Goal: Task Accomplishment & Management: Manage account settings

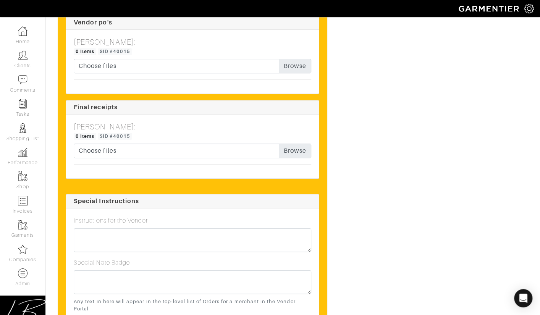
scroll to position [1717, 0]
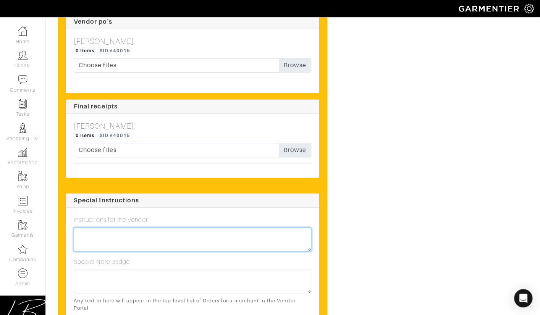
click at [133, 251] on textarea at bounding box center [193, 240] width 238 height 24
type textarea "RUSH: Please ship for delivery no later than EOD [DATE]!"
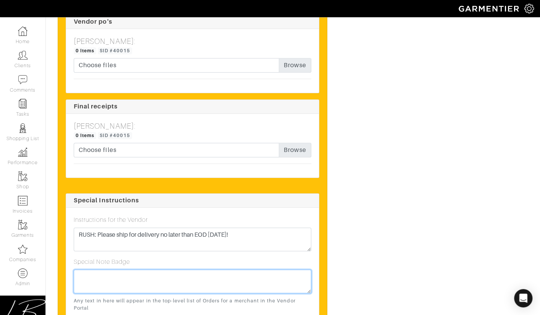
paste textarea "RUSH: Please ship for delivery no later than EOD [DATE]!"
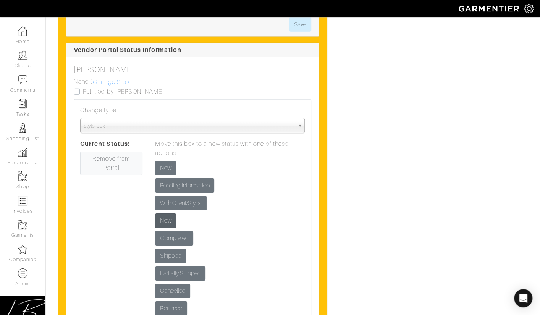
scroll to position [1184, 0]
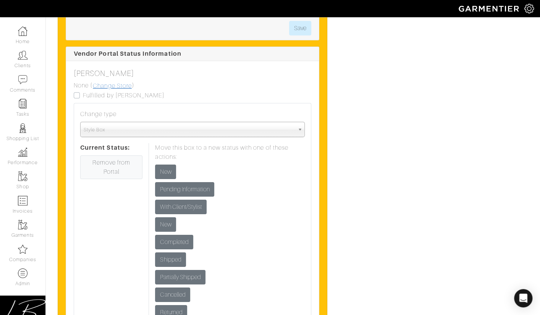
type textarea "RUSH: Please ship for delivery no later than EOD [DATE]!"
click at [117, 91] on link "Change Store" at bounding box center [112, 86] width 40 height 10
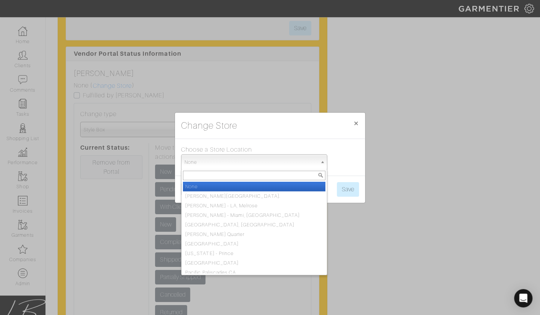
click at [204, 154] on link "None" at bounding box center [254, 161] width 146 height 15
type input "chica"
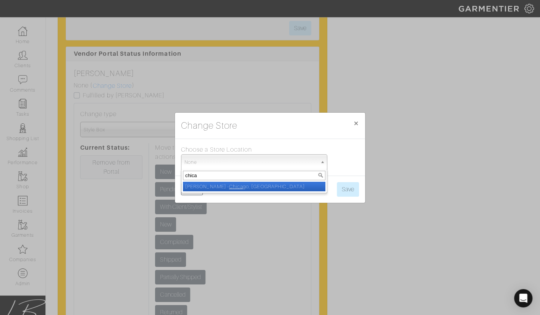
select select "5"
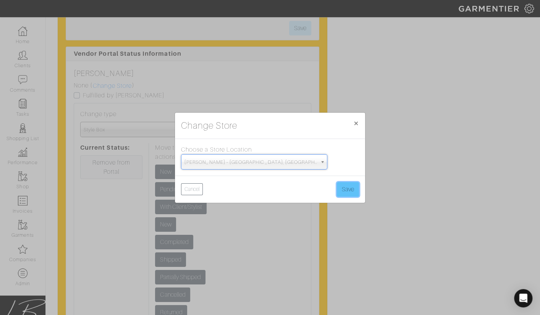
click at [347, 188] on button "Save" at bounding box center [348, 189] width 22 height 15
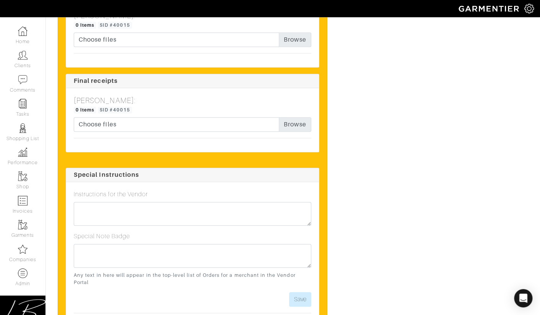
scroll to position [1745, 0]
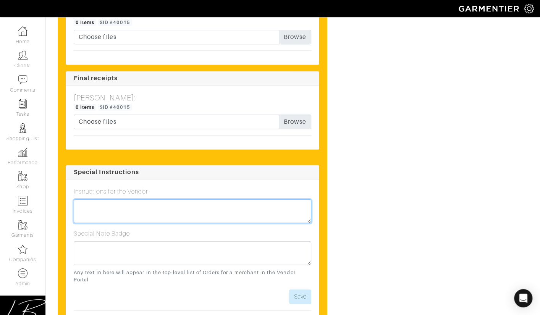
click at [245, 223] on textarea at bounding box center [193, 211] width 238 height 24
paste textarea "RUSH: Please ship for delivery no later than EOD Friday 10/10!"
type textarea "RUSH: Please ship for delivery no later than EOD Friday 10/10!"
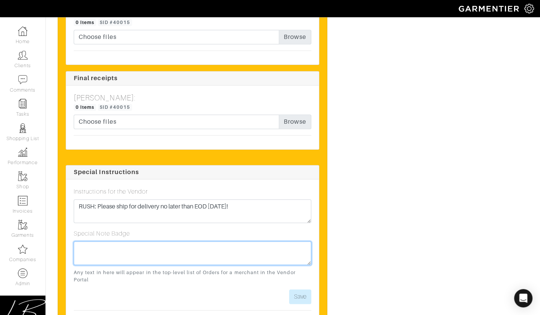
paste textarea "RUSH: Please ship for delivery no later than EOD Friday 10/10!"
type textarea "RUSH: Please ship for delivery no later than EOD Friday 10/10!"
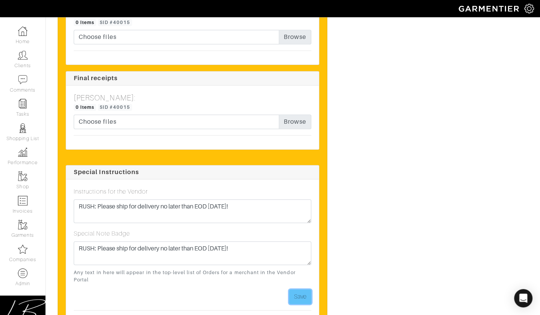
click at [301, 304] on button "Save" at bounding box center [300, 297] width 22 height 15
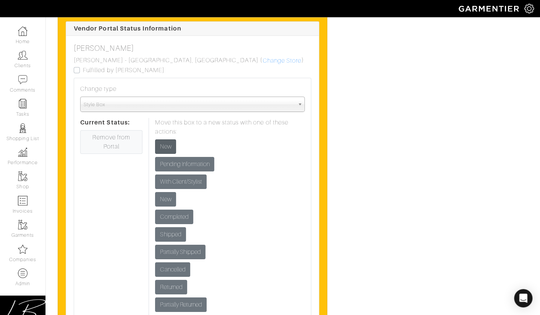
scroll to position [1214, 0]
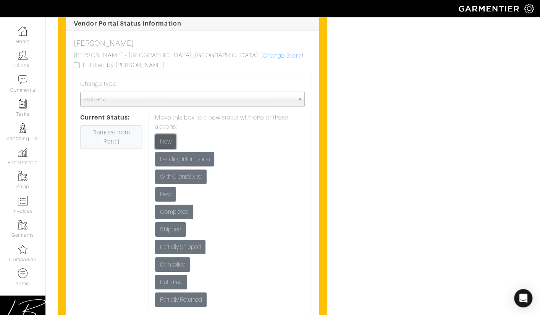
click at [171, 149] on input "New" at bounding box center [165, 142] width 21 height 15
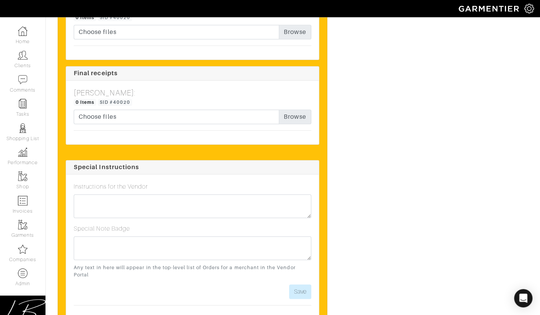
scroll to position [1709, 0]
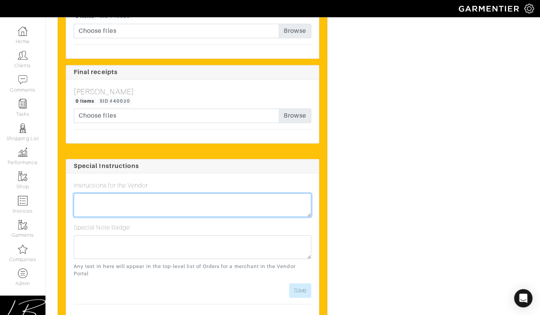
click at [165, 193] on textarea at bounding box center [193, 205] width 238 height 24
paste textarea "Hi Chicago Team! This is a rush order for delivery on/before this Friday 10/10 …"
type textarea "Hi Chicago Team! This is a rush order for delivery on/before this Friday 10/10 …"
paste textarea "RUSH: Please ship for delivery no later than EOD [DATE]!"
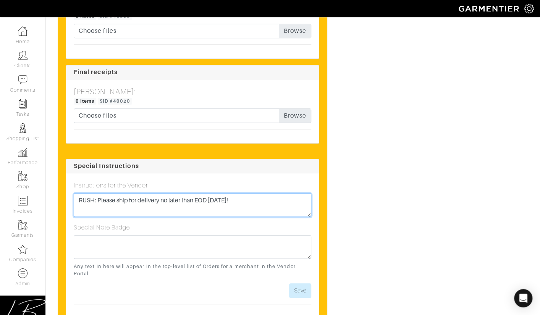
drag, startPoint x: 261, startPoint y: 186, endPoint x: 99, endPoint y: 188, distance: 162.4
click at [99, 193] on textarea "RUSH: Please ship for delivery no later than EOD [DATE]!" at bounding box center [193, 205] width 238 height 24
type textarea "RUSH: This needs to be overnighted for delivery by 10/9 EOD! Is this possible?"
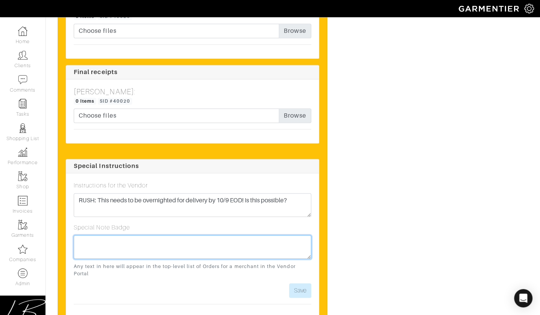
paste textarea "RUSH: This needs to be overnighted for delivery by 10/9 EOD! Is this possible?"
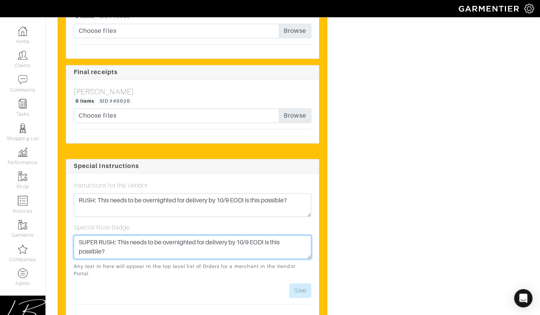
type textarea "SUPER RUSH: This needs to be overnighted for delivery by 10/9 EOD! Is this poss…"
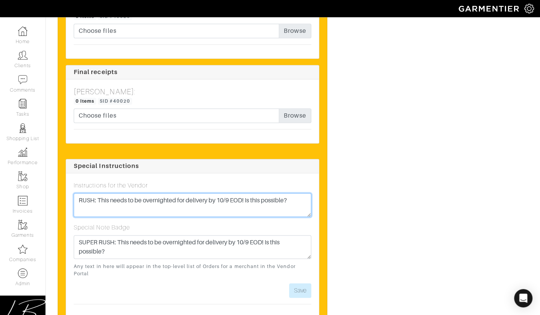
click at [78, 193] on textarea "RUSH: This needs to be overnighted for delivery by 10/9 EOD! Is this possible?" at bounding box center [193, 205] width 238 height 24
type textarea "SUPER RUSH: This needs to be overnighted for delivery by 10/9 EOD! Is this poss…"
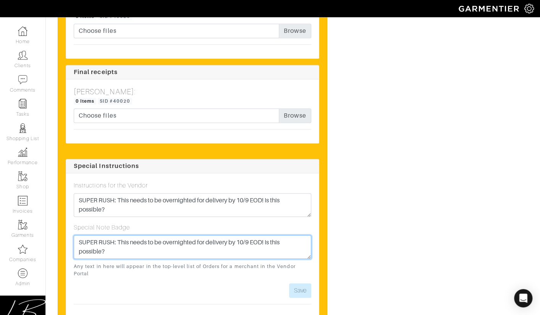
drag, startPoint x: 97, startPoint y: 230, endPoint x: 70, endPoint y: 230, distance: 26.4
click at [70, 230] on div "Instructions for the Vendor SUPER RUSH: This needs to be overnighted for delive…" at bounding box center [192, 245] width 253 height 145
type textarea "1-DAY RUSH: This needs to be overnighted for delivery by 10/9 EOD! Is this poss…"
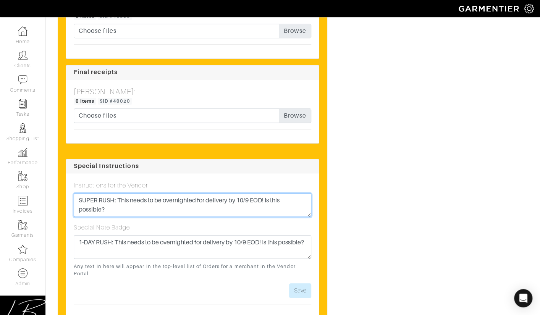
drag, startPoint x: 110, startPoint y: 193, endPoint x: 109, endPoint y: 179, distance: 13.4
click at [109, 181] on div "Instructions for the Vendor SUPER RUSH: This needs to be overnighted for delive…" at bounding box center [193, 199] width 238 height 36
paste textarea "1-DAY"
click at [236, 193] on textarea "1-DAY RUSH: This needs to be overnighted for delivery by 10/9 EOD! Is this poss…" at bounding box center [193, 205] width 238 height 24
type textarea "1-DAY RUSH: This needs to be overnighted for delivery by Weds,10/9 EOD! Is this…"
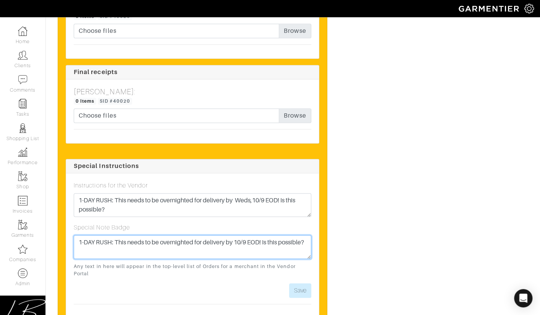
paste textarea "Weds,"
drag, startPoint x: 281, startPoint y: 236, endPoint x: 282, endPoint y: 232, distance: 4.6
click at [282, 235] on textarea "1-DAY RUSH: This needs to be overnighted for delivery by Weds,10/9 EOD! Is this…" at bounding box center [193, 247] width 238 height 24
type textarea "1-DAY RUSH: This needs to be overnighted for delivery by Weds,10/9 EOD!"
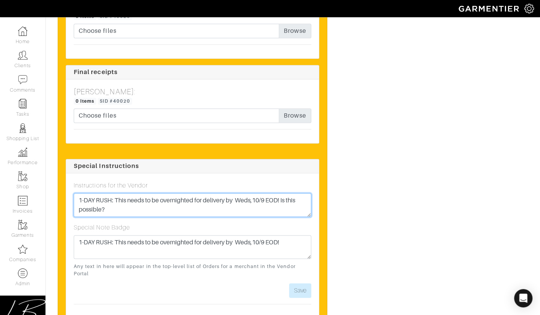
drag, startPoint x: 282, startPoint y: 195, endPoint x: 283, endPoint y: 188, distance: 6.9
click at [283, 193] on textarea "1-DAY RUSH: This needs to be overnighted for delivery by Weds,10/9 EOD! Is this…" at bounding box center [193, 205] width 238 height 24
type textarea "1-DAY RUSH: This needs to be overnighted for delivery by Weds,10/9 EOD!"
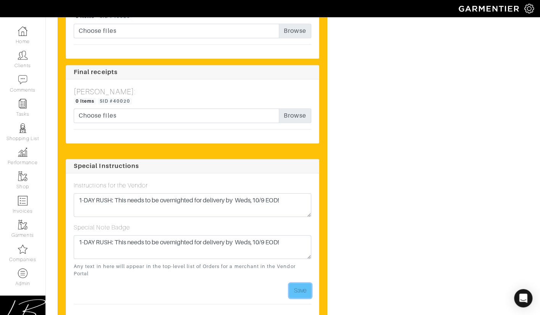
click at [301, 284] on button "Save" at bounding box center [300, 291] width 22 height 15
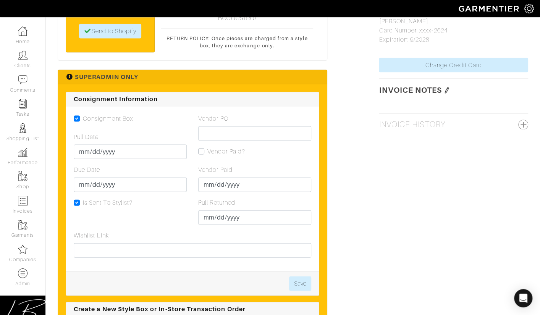
scroll to position [756, 0]
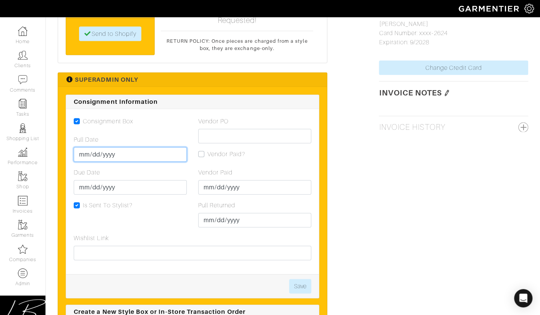
click at [86, 148] on input "Pull Date" at bounding box center [130, 155] width 113 height 15
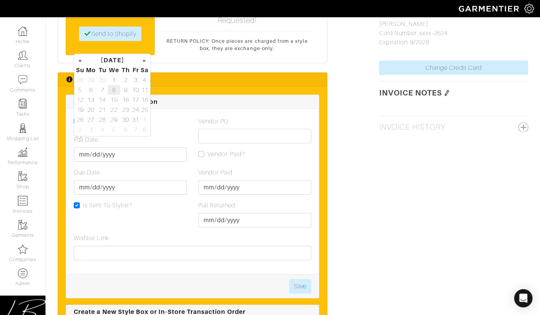
click at [114, 89] on td "8" at bounding box center [114, 90] width 13 height 10
type input "[DATE]"
click at [83, 180] on input "Due Date" at bounding box center [130, 187] width 113 height 15
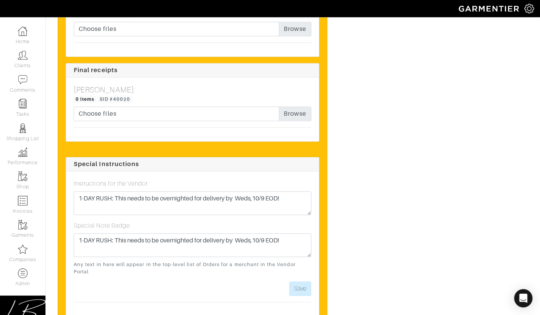
scroll to position [1738, 0]
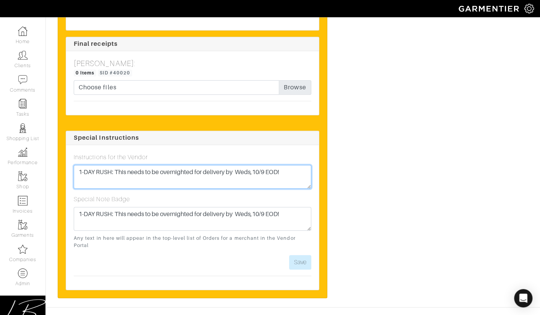
drag, startPoint x: 252, startPoint y: 159, endPoint x: 240, endPoint y: 161, distance: 12.8
click at [239, 165] on textarea "1-DAY RUSH: This needs to be overnighted for delivery by Weds,10/9 EOD!" at bounding box center [193, 177] width 238 height 24
type textarea "1-DAY RUSH: This needs to be overnighted for delivery by [DATE] EOD!"
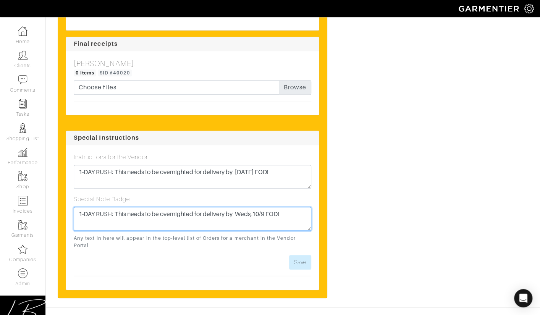
drag, startPoint x: 252, startPoint y: 202, endPoint x: 237, endPoint y: 202, distance: 14.5
click at [237, 207] on textarea "1-DAY RUSH: This needs to be overnighted for delivery by Weds,10/9 EOD!" at bounding box center [193, 219] width 238 height 24
type textarea "1-DAY RUSH: This needs to be overnighted for delivery by [DATE] EOD!"
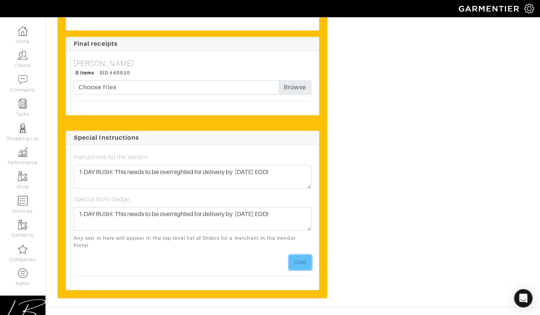
click at [302, 255] on button "Save" at bounding box center [300, 262] width 22 height 15
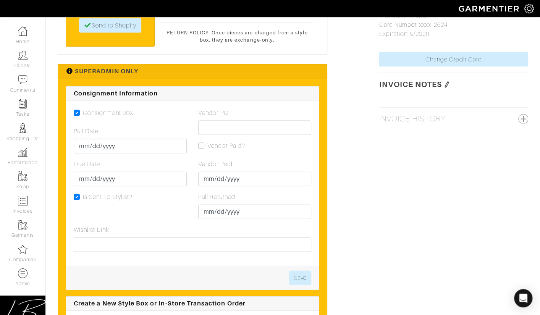
scroll to position [764, 0]
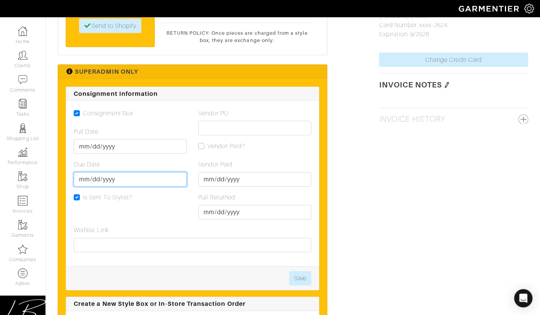
click at [87, 172] on input "Due Date" at bounding box center [130, 179] width 113 height 15
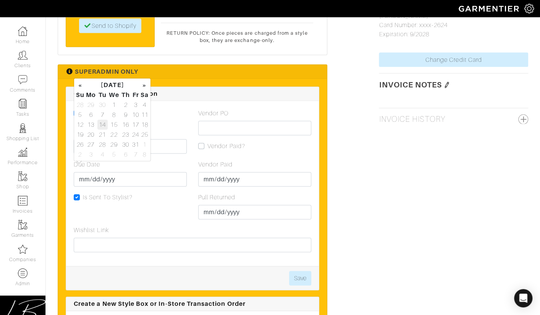
click at [100, 122] on td "14" at bounding box center [102, 125] width 10 height 10
type input "[DATE]"
click at [172, 160] on div "Due Date 2025-10-14" at bounding box center [130, 173] width 113 height 27
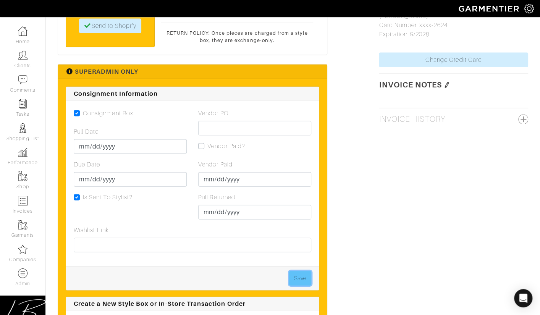
click at [302, 271] on button "Save" at bounding box center [300, 278] width 22 height 15
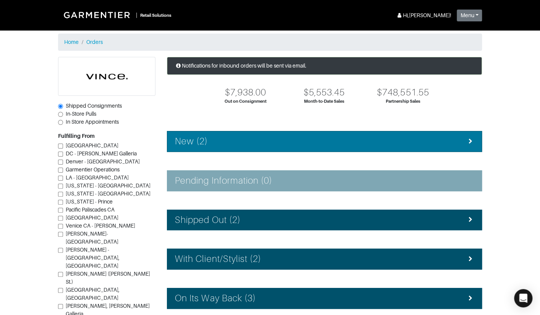
click at [248, 136] on div "New (2)" at bounding box center [324, 141] width 299 height 11
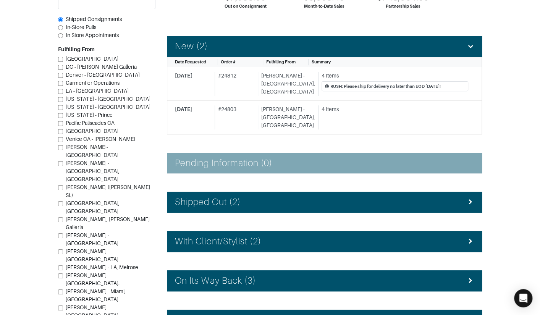
scroll to position [96, 0]
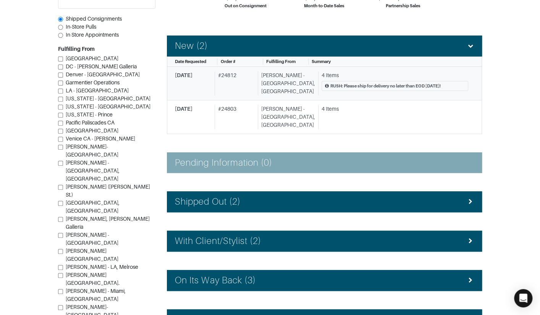
click at [339, 85] on div "RUSH: Please ship for delivery no later than EOD Friday 10/10!" at bounding box center [386, 86] width 110 height 6
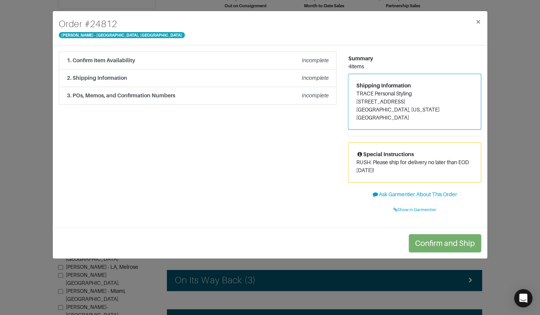
drag, startPoint x: 360, startPoint y: 155, endPoint x: 397, endPoint y: 160, distance: 36.7
click at [397, 160] on p "RUSH: Please ship for delivery no later than EOD Friday 10/10!" at bounding box center [414, 167] width 117 height 16
copy p "RUSH: Please ship for delivery no later than EOD Friday 10/10!"
click at [47, 95] on div "Order # 24812 Vince - Chicago, Oak Street × 1. Confirm Item Availability Incomp…" at bounding box center [270, 157] width 540 height 315
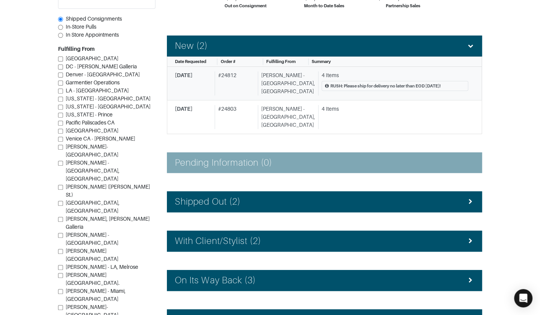
click at [401, 84] on div "RUSH: Please ship for delivery no later than EOD Friday 10/10!" at bounding box center [386, 86] width 110 height 6
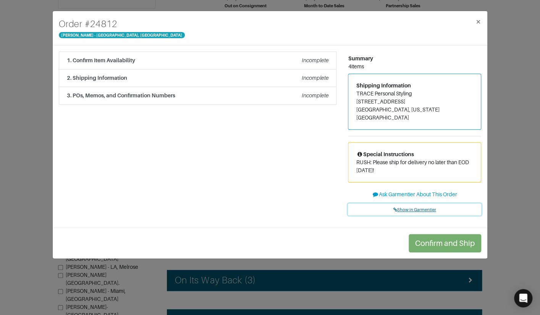
click at [420, 208] on span "Show in Garmentier" at bounding box center [415, 210] width 43 height 5
click at [35, 62] on div "Order # 24812 Vince - Chicago, Oak Street × 1. Confirm Item Availability Incomp…" at bounding box center [270, 157] width 540 height 315
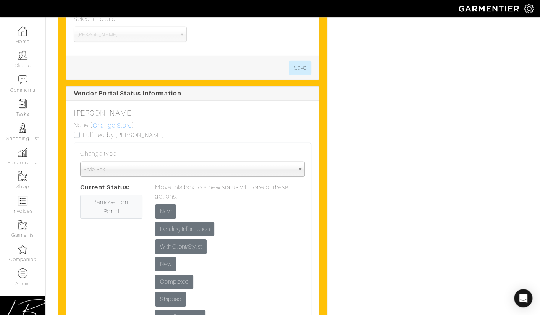
scroll to position [1103, 0]
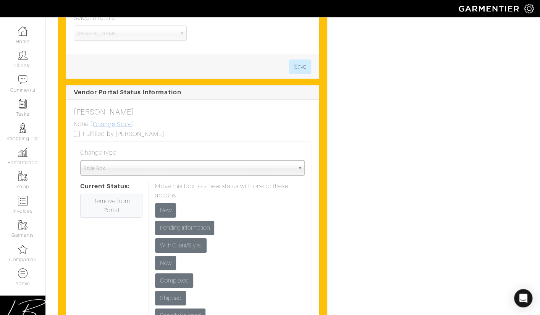
click at [125, 120] on link "Change Store" at bounding box center [112, 125] width 40 height 10
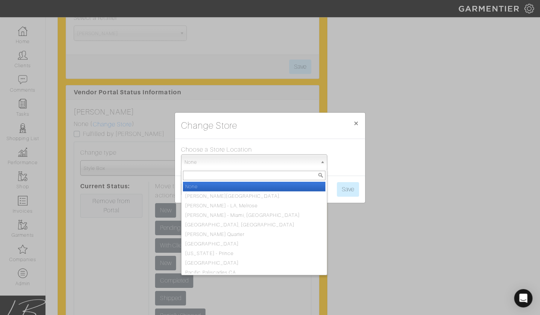
click at [242, 166] on span "None" at bounding box center [251, 162] width 133 height 15
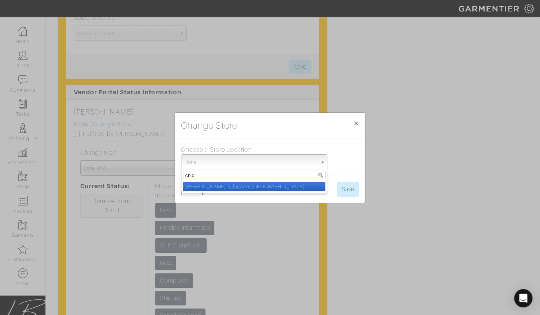
type input "chica"
select select "5"
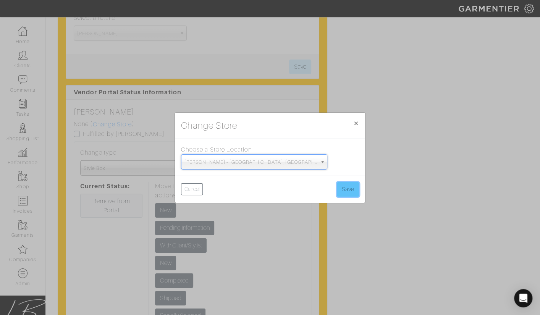
click at [356, 188] on button "Save" at bounding box center [348, 189] width 22 height 15
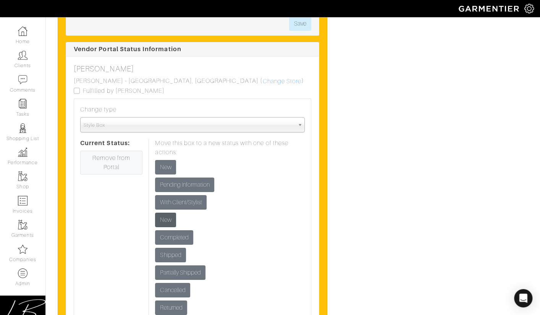
scroll to position [1146, 0]
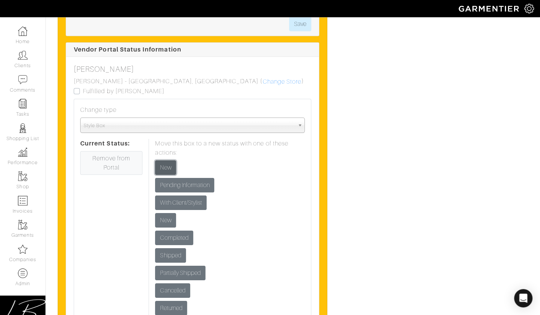
click at [167, 161] on input "New" at bounding box center [165, 168] width 21 height 15
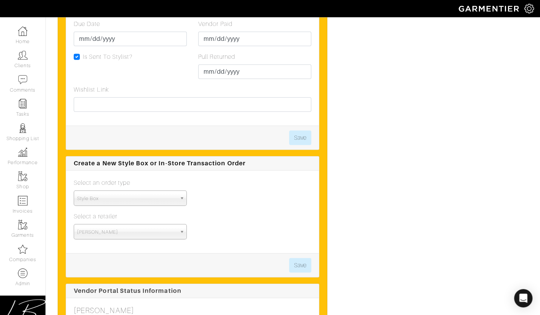
scroll to position [783, 0]
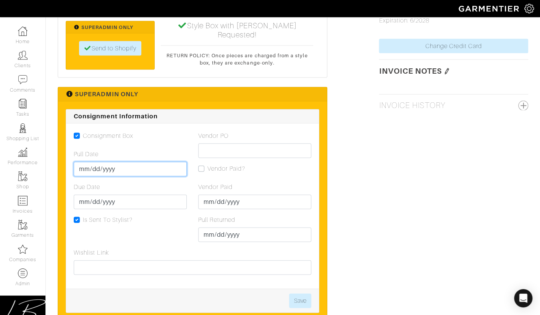
click at [87, 177] on input "Pull Date" at bounding box center [130, 169] width 113 height 15
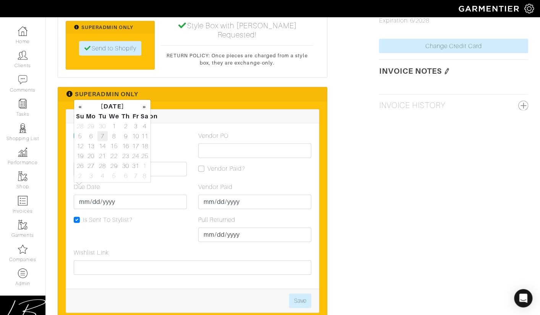
click at [101, 137] on td "7" at bounding box center [102, 136] width 10 height 10
click at [101, 144] on td "14" at bounding box center [102, 146] width 10 height 10
type input "2025-10-14"
click at [175, 169] on div "Consignment Box Pull Date 2025-10-14 Due Date Is Sent To Stylist?" at bounding box center [130, 189] width 125 height 117
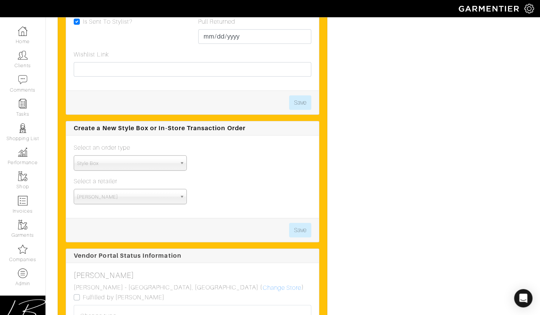
scroll to position [982, 0]
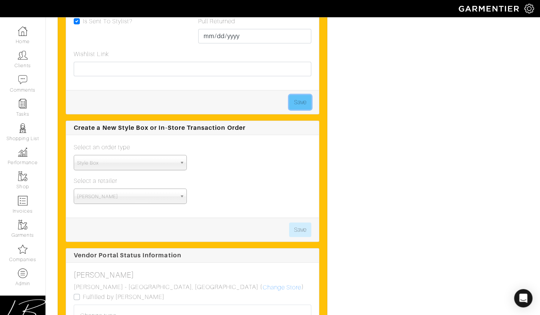
click at [301, 110] on button "Save" at bounding box center [300, 102] width 22 height 15
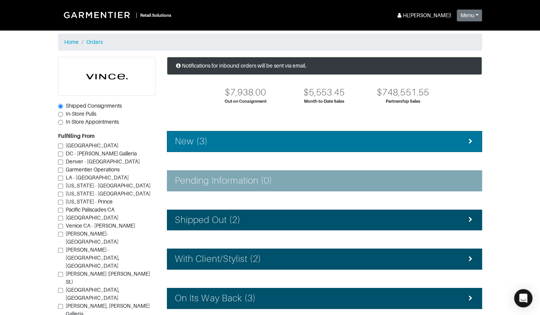
click at [242, 141] on div "New (3)" at bounding box center [324, 141] width 299 height 11
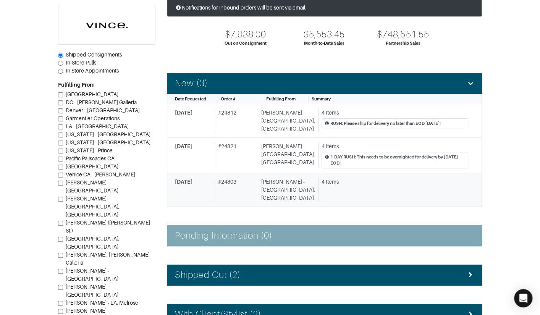
scroll to position [62, 0]
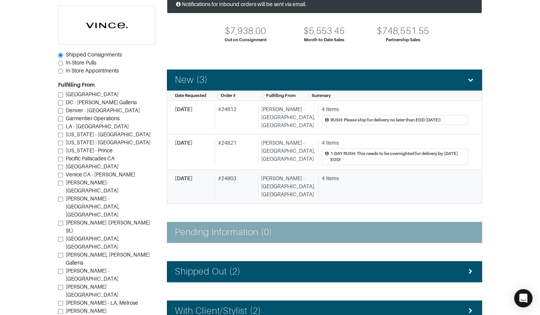
click at [243, 176] on div "# 24803" at bounding box center [235, 187] width 40 height 24
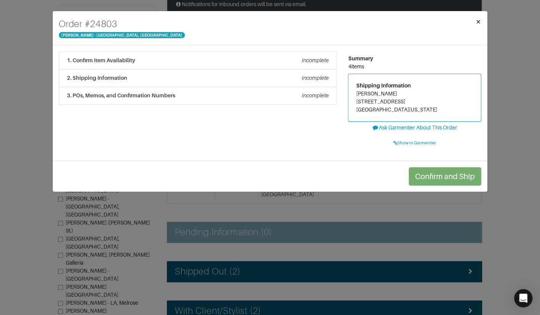
click at [480, 21] on span "×" at bounding box center [479, 21] width 6 height 10
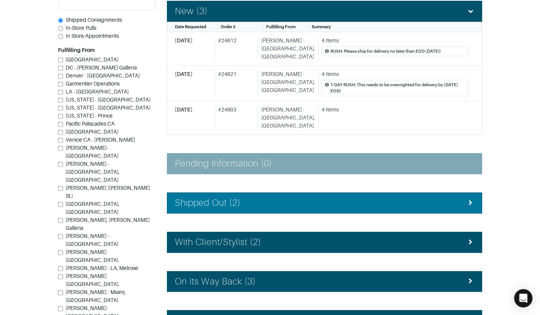
click at [246, 198] on div "Shipped Out (2)" at bounding box center [324, 203] width 299 height 11
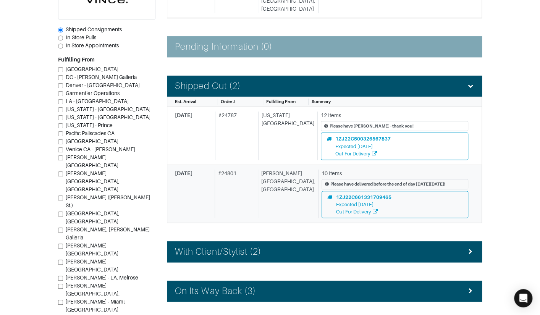
scroll to position [248, 0]
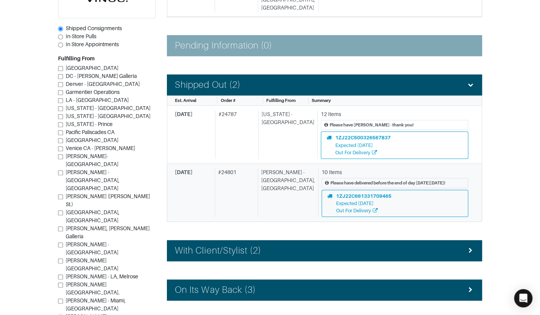
click at [246, 181] on div "# 24801" at bounding box center [235, 193] width 40 height 49
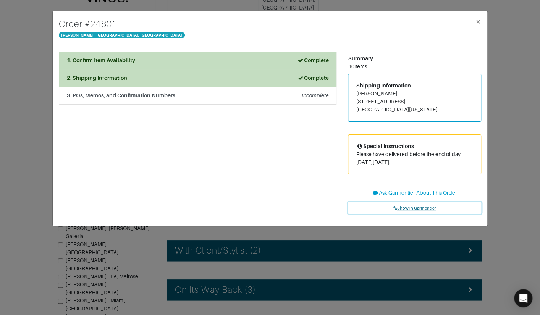
click at [405, 207] on span "Show in Garmentier" at bounding box center [415, 208] width 43 height 5
click at [44, 60] on div "Order # 24801 Vince - Chicago, Oak Street × 1. Confirm Item Availability Comple…" at bounding box center [270, 157] width 540 height 315
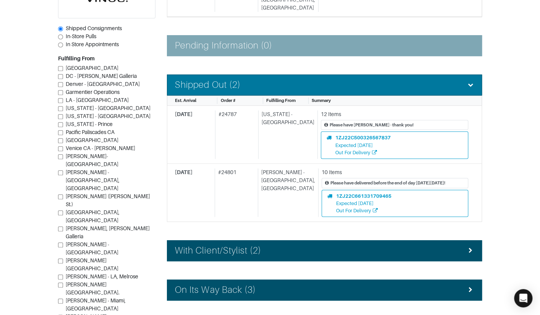
click at [245, 79] on div "Shipped Out (2)" at bounding box center [324, 84] width 299 height 11
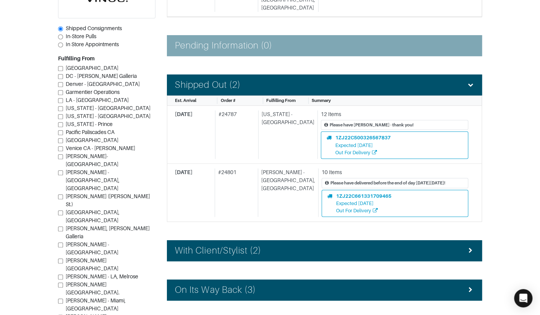
scroll to position [221, 0]
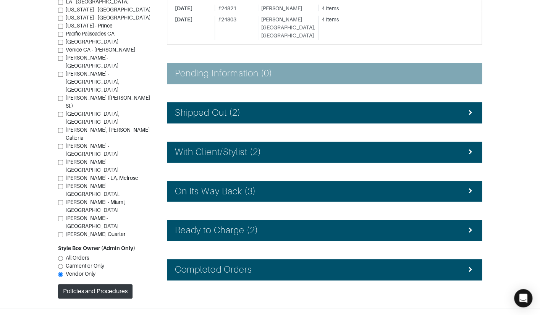
click at [267, 225] on div "Ready to Charge (2)" at bounding box center [324, 230] width 299 height 11
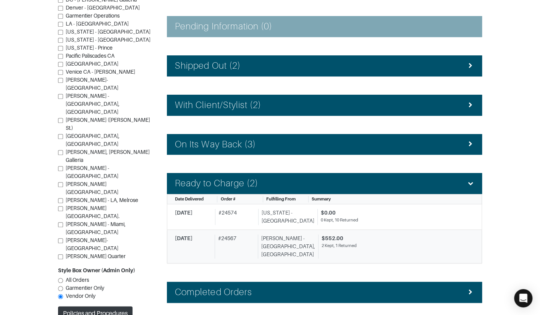
scroll to position [282, 0]
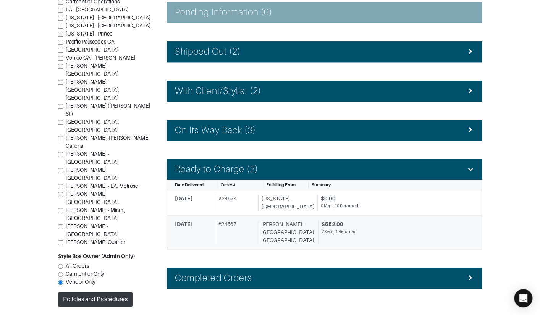
click at [276, 221] on div "[PERSON_NAME] - [GEOGRAPHIC_DATA], [GEOGRAPHIC_DATA]" at bounding box center [286, 233] width 57 height 24
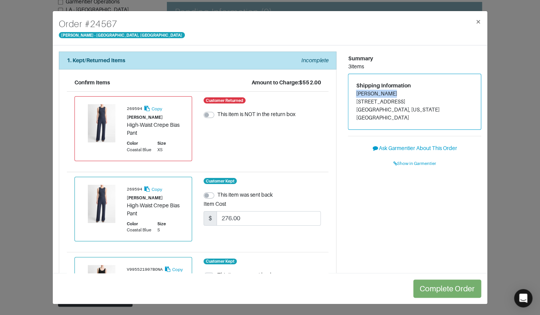
drag, startPoint x: 355, startPoint y: 92, endPoint x: 400, endPoint y: 92, distance: 45.1
click at [400, 92] on div "Shipping Information Nilam Perpich 121 LINCOLN PLACE BROOKLYN, New York 11217" at bounding box center [415, 101] width 133 height 55
copy address "Nilam Perpich"
click at [36, 70] on div "Order # 24567 Vince - Chicago, Oak Street × 1. Kept/Returned Items Incomplete C…" at bounding box center [270, 157] width 540 height 315
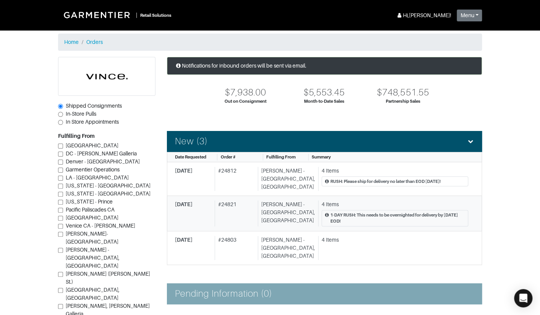
click at [301, 201] on div "[PERSON_NAME] - [GEOGRAPHIC_DATA], [GEOGRAPHIC_DATA]" at bounding box center [286, 214] width 57 height 26
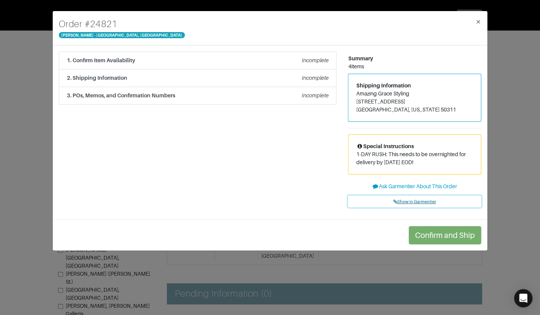
click at [404, 200] on span "Show in Garmentier" at bounding box center [415, 201] width 43 height 5
click at [35, 86] on div "Order # 24821 Vince - Chicago, Oak Street × 1. Confirm Item Availability Incomp…" at bounding box center [270, 157] width 540 height 315
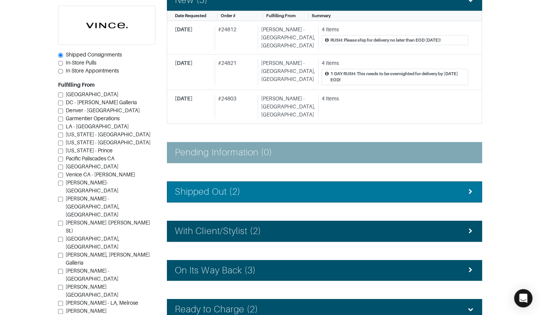
click at [209, 186] on h4 "Shipped Out (2)" at bounding box center [208, 191] width 66 height 11
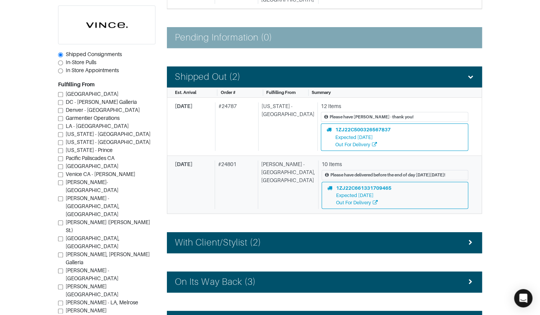
scroll to position [258, 0]
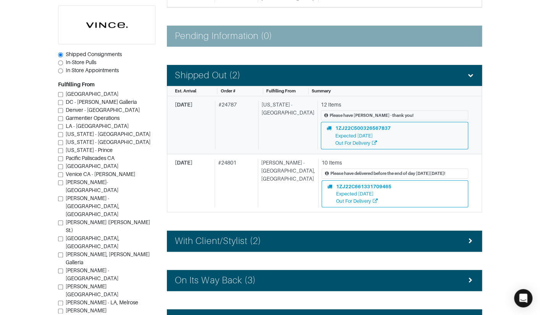
click at [241, 120] on div "# 24787" at bounding box center [235, 125] width 41 height 49
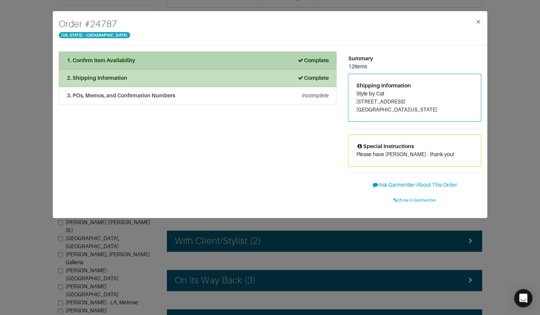
click at [185, 60] on div "1. Confirm Item Availability Complete" at bounding box center [198, 61] width 262 height 8
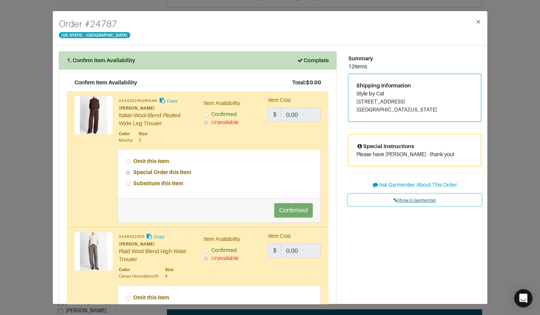
click at [418, 201] on span "Show in Garmentier" at bounding box center [415, 200] width 43 height 5
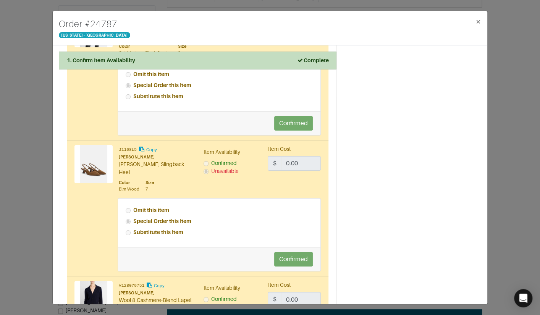
scroll to position [1299, 0]
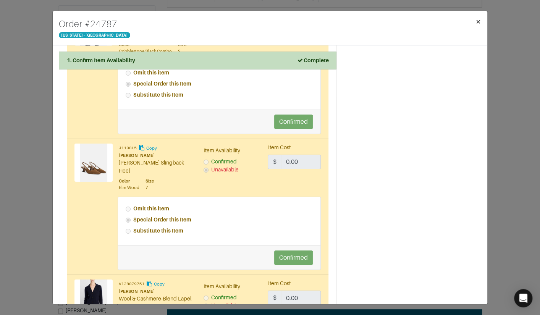
click at [475, 23] on button "×" at bounding box center [479, 21] width 18 height 21
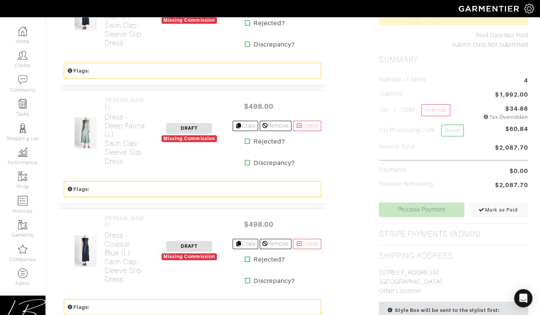
scroll to position [364, 0]
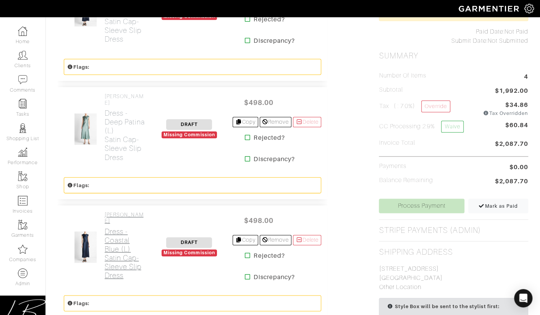
click at [125, 227] on h2 "Dress - Coastal Blue (L) Satin Cap-Sleeve Slip Dress" at bounding box center [125, 253] width 41 height 53
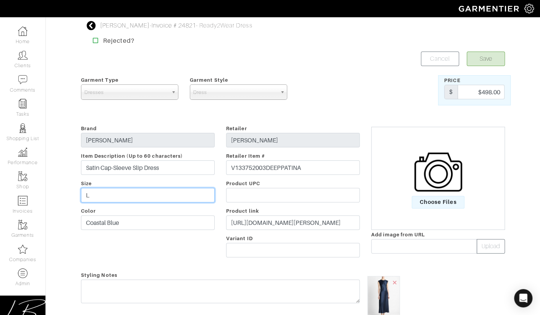
click at [125, 189] on input "L" at bounding box center [148, 195] width 134 height 15
type input "M"
click at [334, 104] on div at bounding box center [329, 90] width 73 height 30
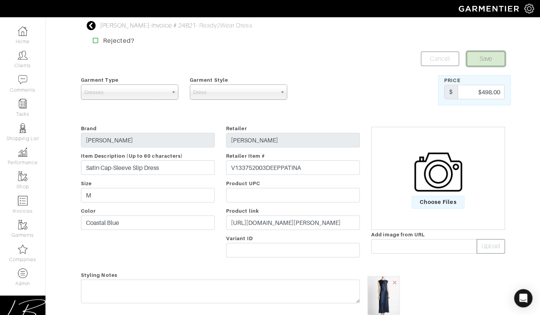
click at [477, 64] on button "Save" at bounding box center [486, 59] width 38 height 15
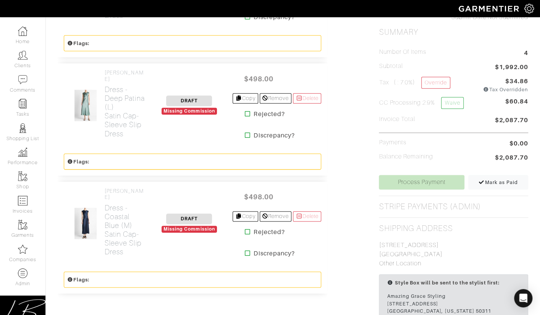
scroll to position [388, 0]
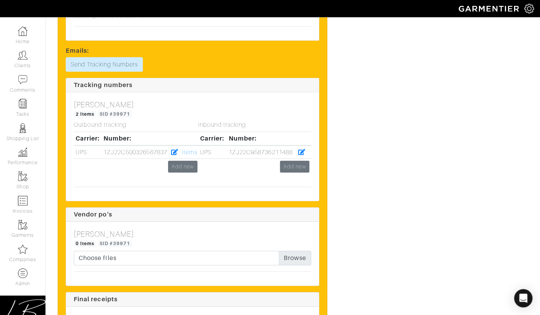
scroll to position [2687, 0]
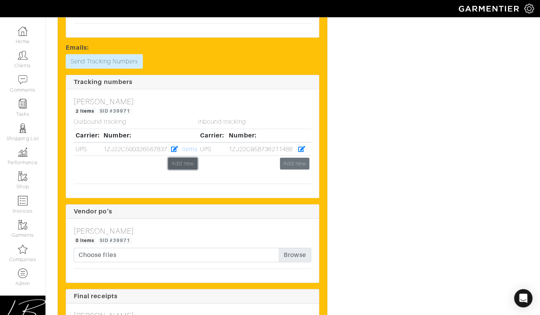
click at [183, 166] on link "Add new" at bounding box center [182, 164] width 29 height 12
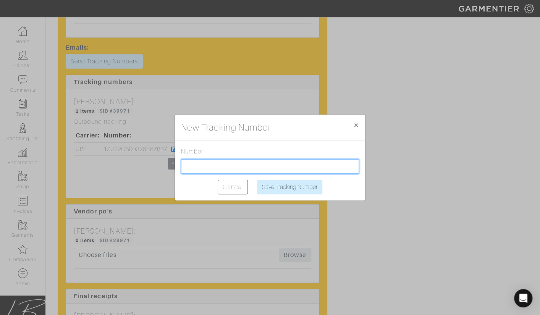
click at [185, 165] on input "text" at bounding box center [270, 166] width 178 height 15
paste input "1ZJ22C500302224617"
type input "1ZJ22C500302224617"
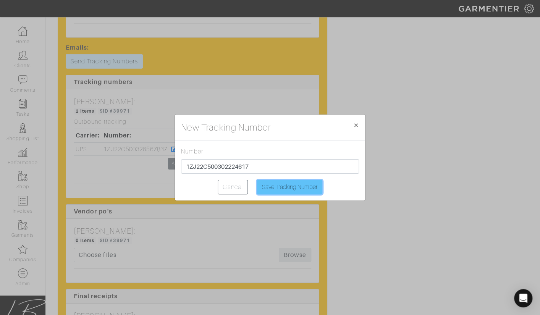
click at [287, 186] on input "Save Tracking Number" at bounding box center [289, 187] width 65 height 15
type input "Saving..."
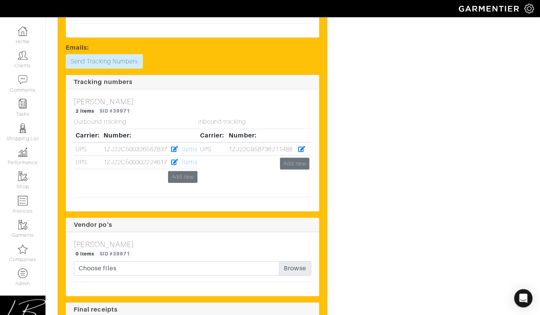
click at [194, 162] on div "Inbound tracking Carrier: Number: UPS 1ZJ22C958736211488 Add new" at bounding box center [255, 154] width 125 height 73
click at [190, 162] on link "Items" at bounding box center [189, 162] width 15 height 7
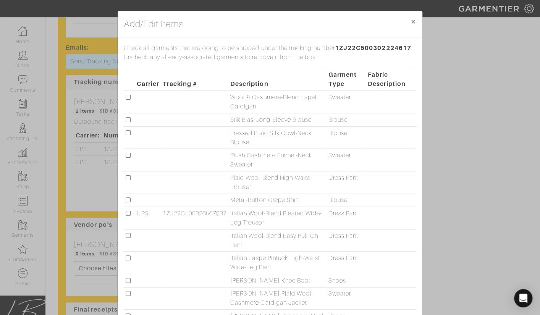
click at [130, 97] on input "checkbox" at bounding box center [128, 97] width 5 height 5
checkbox input "true"
click at [126, 132] on input "checkbox" at bounding box center [128, 132] width 5 height 5
checkbox input "true"
click at [128, 98] on input "checkbox" at bounding box center [128, 97] width 5 height 5
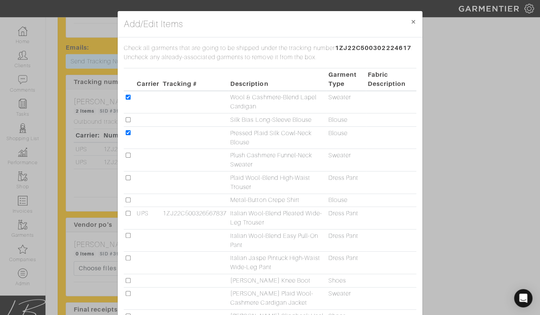
checkbox input "false"
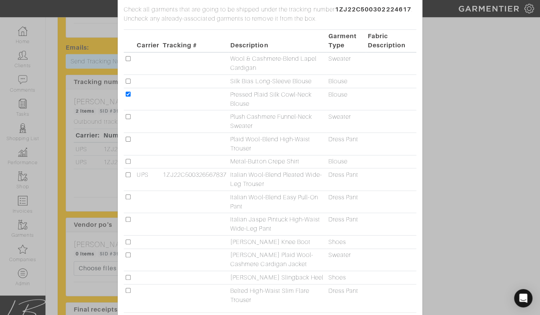
scroll to position [62, 0]
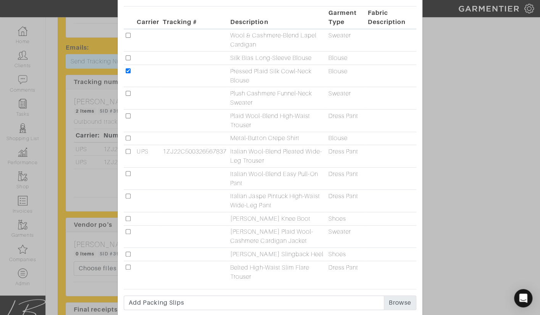
click at [126, 171] on input "checkbox" at bounding box center [128, 173] width 5 height 5
checkbox input "true"
click at [127, 93] on input "checkbox" at bounding box center [128, 93] width 5 height 5
checkbox input "true"
click at [126, 57] on input "checkbox" at bounding box center [128, 57] width 5 height 5
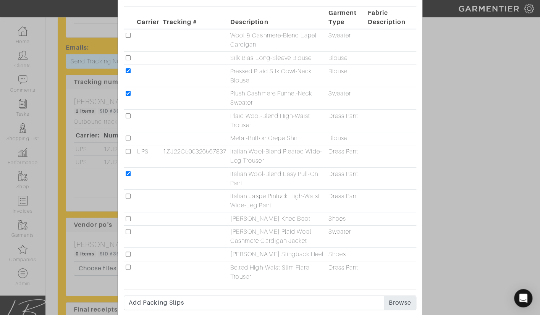
checkbox input "true"
click at [128, 267] on input "checkbox" at bounding box center [128, 267] width 5 height 5
checkbox input "true"
click at [130, 33] on input "checkbox" at bounding box center [128, 35] width 5 height 5
checkbox input "true"
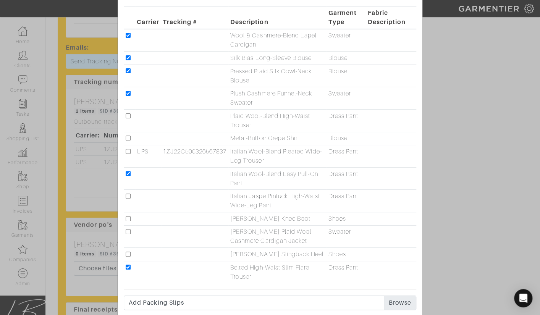
click at [125, 227] on td at bounding box center [129, 236] width 11 height 23
click at [128, 229] on input "checkbox" at bounding box center [128, 231] width 5 height 5
checkbox input "true"
click at [128, 194] on input "checkbox" at bounding box center [128, 196] width 5 height 5
checkbox input "true"
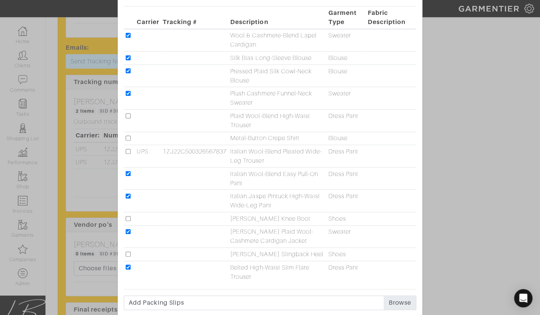
click at [128, 114] on input "checkbox" at bounding box center [128, 116] width 5 height 5
checkbox input "true"
click at [128, 136] on input "checkbox" at bounding box center [128, 138] width 5 height 5
checkbox input "true"
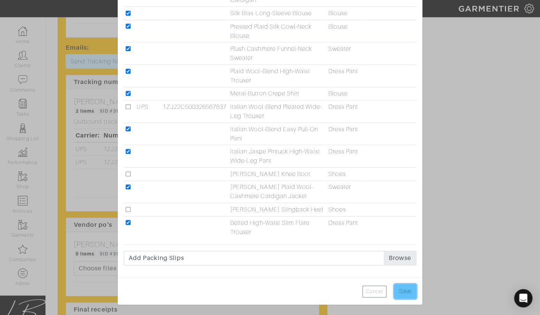
click at [402, 286] on input "Save" at bounding box center [405, 291] width 22 height 15
type input "Save"
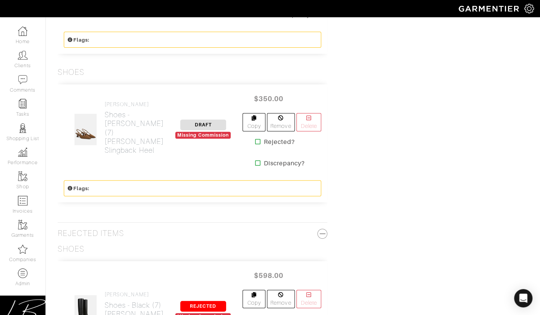
scroll to position [1566, 0]
click at [175, 68] on div "Shoes" at bounding box center [193, 73] width 270 height 10
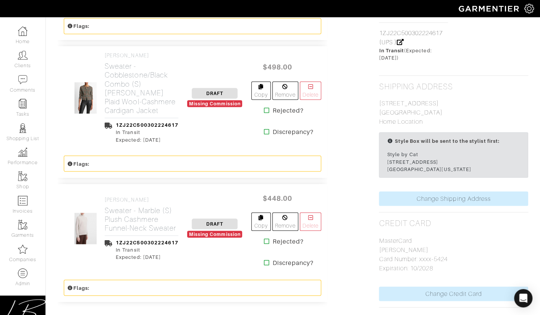
scroll to position [658, 0]
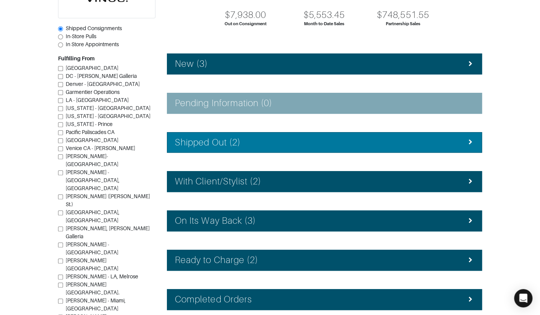
scroll to position [82, 0]
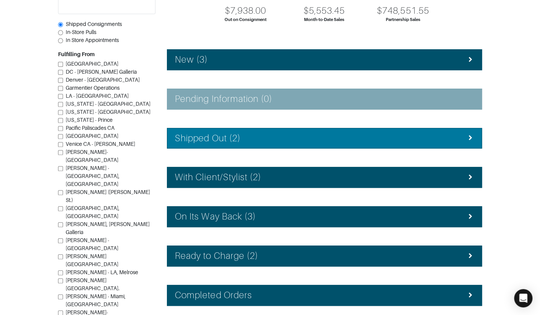
click at [221, 138] on h4 "Shipped Out (2)" at bounding box center [208, 138] width 66 height 11
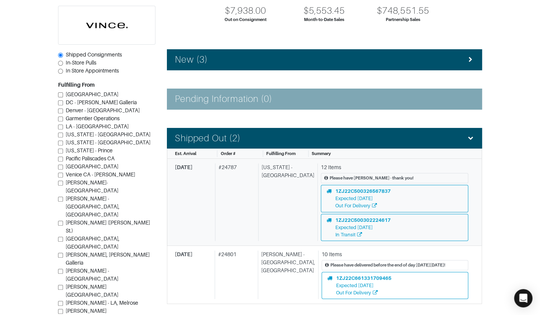
click at [288, 220] on div "New York - 5th Avenue" at bounding box center [286, 203] width 56 height 78
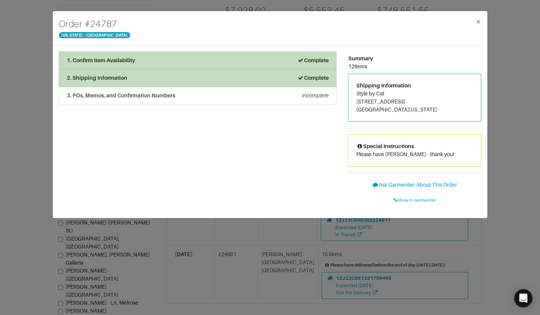
click at [32, 57] on div "Order # 24787 New York - 5th Avenue × 1. Confirm Item Availability Complete Con…" at bounding box center [270, 157] width 540 height 315
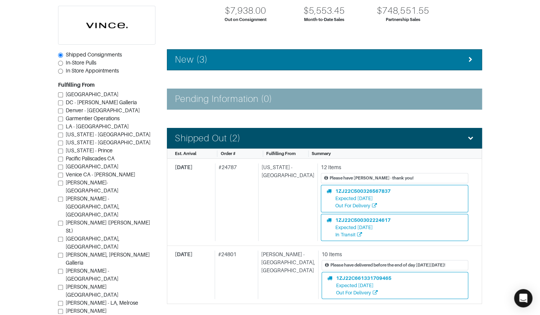
click at [238, 55] on div "New (3)" at bounding box center [324, 59] width 299 height 11
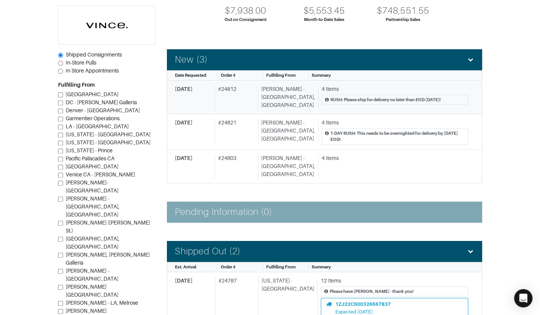
click at [246, 96] on div "# 24812" at bounding box center [235, 97] width 40 height 24
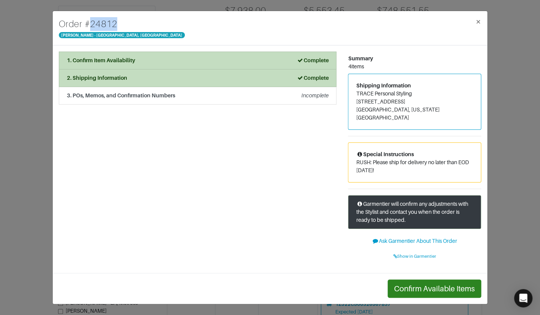
drag, startPoint x: 109, startPoint y: 23, endPoint x: 125, endPoint y: 23, distance: 15.7
click at [124, 23] on div "Order # 24812 Vince - Chicago, Oak Street ×" at bounding box center [270, 28] width 435 height 34
copy h4 "24812"
click at [404, 254] on span "Show in Garmentier" at bounding box center [415, 256] width 43 height 5
click at [30, 59] on div "Order # 24812 Vince - Chicago, Oak Street × 1. Confirm Item Availability Comple…" at bounding box center [270, 157] width 540 height 315
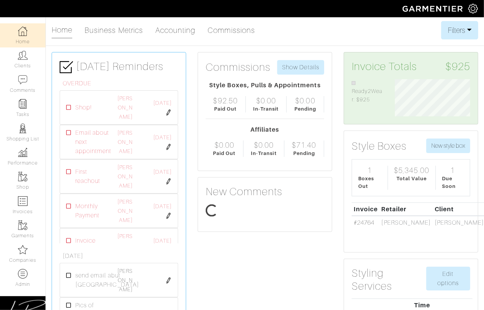
scroll to position [37, 86]
click at [31, 248] on link "Companies" at bounding box center [22, 254] width 45 height 24
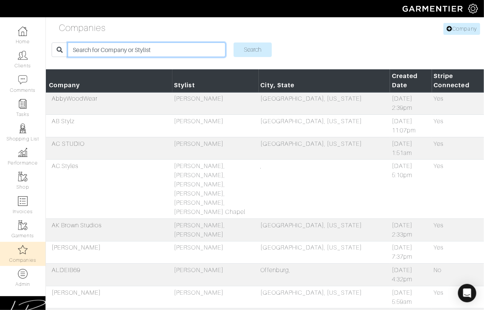
click at [118, 50] on input "search" at bounding box center [147, 49] width 158 height 15
type input "capps"
click at [233, 42] on input "Search" at bounding box center [252, 49] width 38 height 15
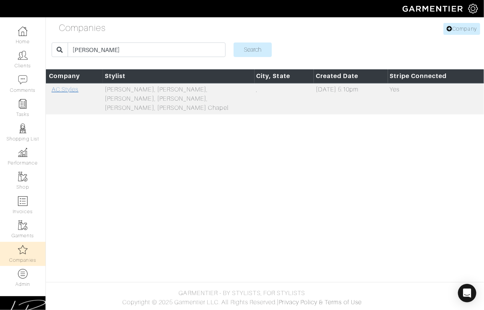
click at [68, 88] on link "AC.Styles" at bounding box center [65, 89] width 27 height 7
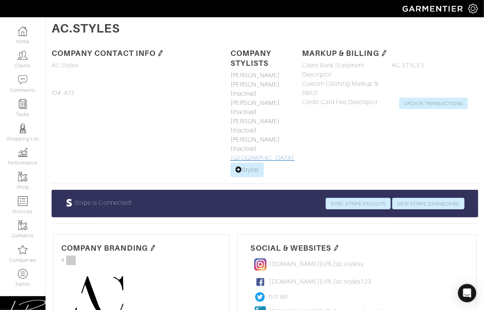
click at [267, 157] on link "[GEOGRAPHIC_DATA]" at bounding box center [262, 157] width 64 height 7
select select
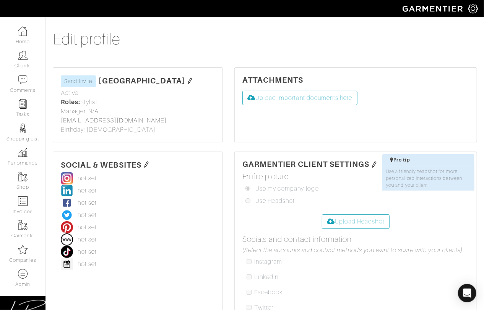
click at [187, 79] on img at bounding box center [190, 81] width 6 height 6
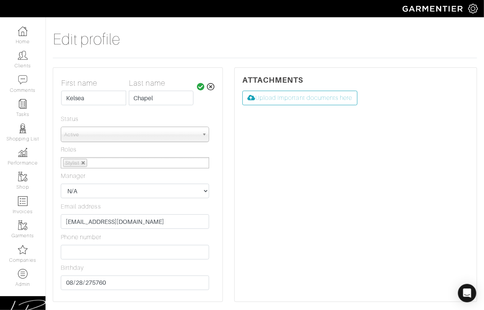
click at [114, 136] on span "Active" at bounding box center [131, 134] width 135 height 15
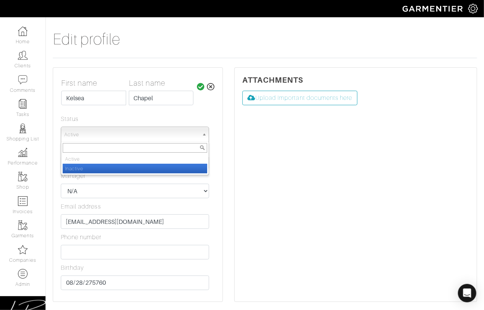
click at [112, 165] on li "Inactive" at bounding box center [135, 169] width 144 height 10
select select "Inactive"
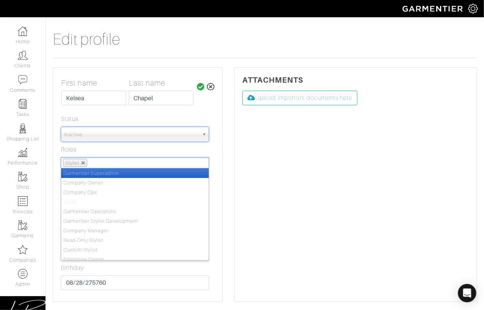
click at [128, 158] on ul "Stylist" at bounding box center [135, 162] width 148 height 11
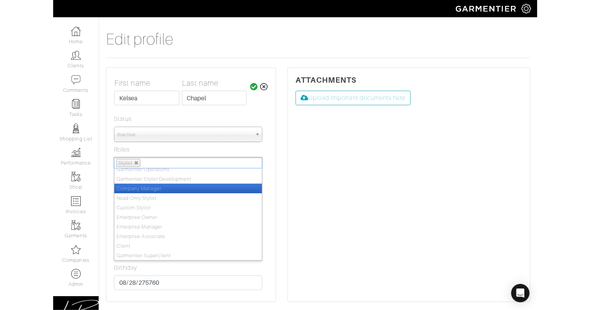
scroll to position [42, 0]
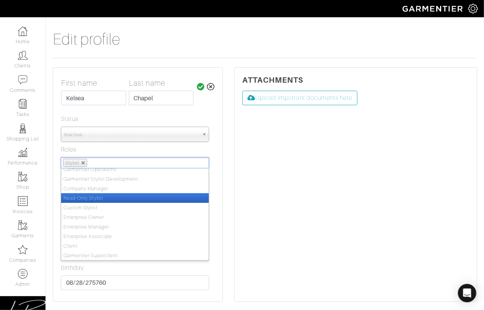
click at [122, 196] on li "Read-Only Stylist" at bounding box center [135, 198] width 148 height 10
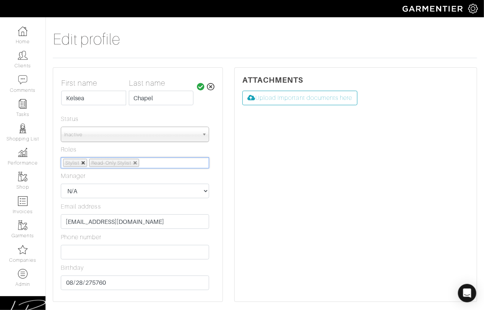
click at [83, 161] on link at bounding box center [83, 163] width 5 height 5
select select "read_only_stylist"
click at [131, 148] on div "First name Last name Kelsea Chapel Status Active Active Inactive Inactive Activ…" at bounding box center [138, 185] width 154 height 215
click at [198, 87] on icon at bounding box center [201, 87] width 8 height 8
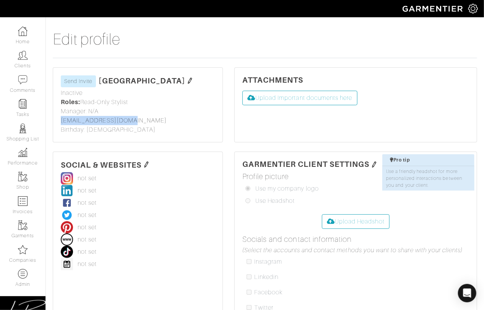
drag, startPoint x: 143, startPoint y: 120, endPoint x: 60, endPoint y: 119, distance: 82.9
click at [61, 120] on div "First name Last name Kelsea Chapel Status Inactive Active Inactive Inactive Rol…" at bounding box center [138, 111] width 154 height 46
copy link "kelsea@ac-styles.com"
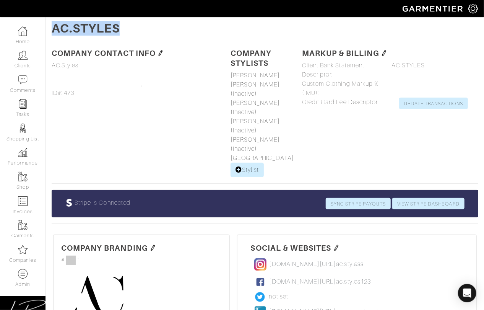
drag, startPoint x: 52, startPoint y: 30, endPoint x: 130, endPoint y: 33, distance: 77.3
click at [130, 33] on h2 "AC.Styles" at bounding box center [265, 28] width 426 height 15
copy h2 "AC.Styles"
click at [250, 77] on link "[PERSON_NAME]" at bounding box center [255, 75] width 50 height 7
select select
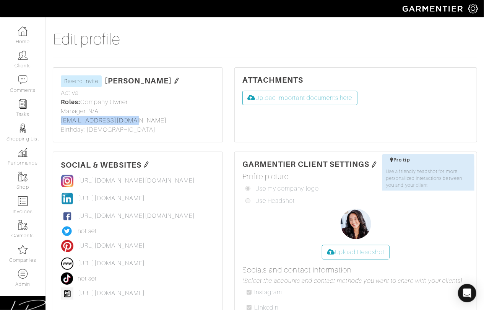
drag, startPoint x: 143, startPoint y: 119, endPoint x: 53, endPoint y: 117, distance: 90.6
click at [54, 119] on div "Ashley Capps Resend Invite First name Last name Ashley Capps Status Active Acti…" at bounding box center [137, 105] width 169 height 74
copy link "support@ac-styles.com"
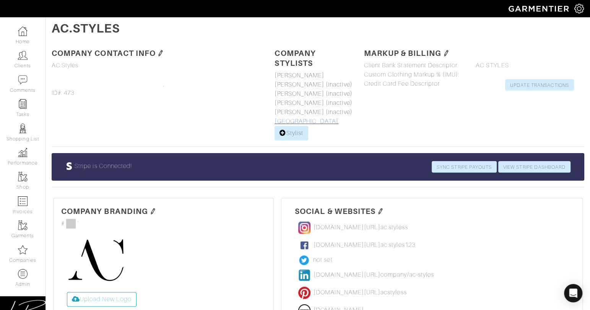
click at [306, 118] on link "[GEOGRAPHIC_DATA]" at bounding box center [306, 121] width 64 height 7
select select
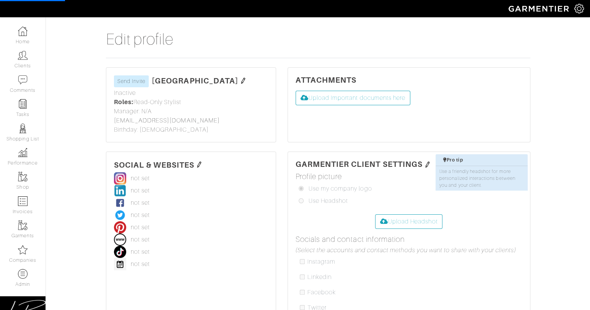
click at [240, 80] on img at bounding box center [243, 81] width 6 height 6
select select
click at [240, 79] on img at bounding box center [243, 81] width 6 height 6
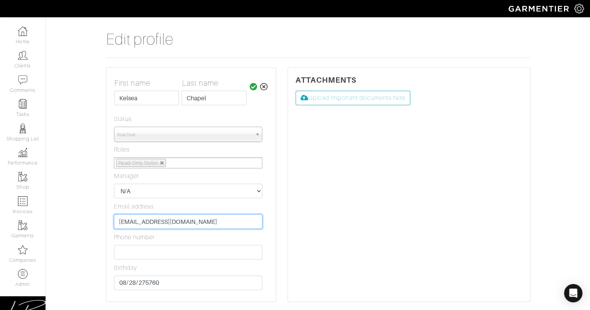
drag, startPoint x: 187, startPoint y: 216, endPoint x: 188, endPoint y: 209, distance: 6.9
click at [188, 209] on div "First name Last name Kelsea Chapel Status Inactive Active Inactive Inactive Rol…" at bounding box center [191, 185] width 154 height 215
click at [257, 86] on icon at bounding box center [254, 87] width 8 height 8
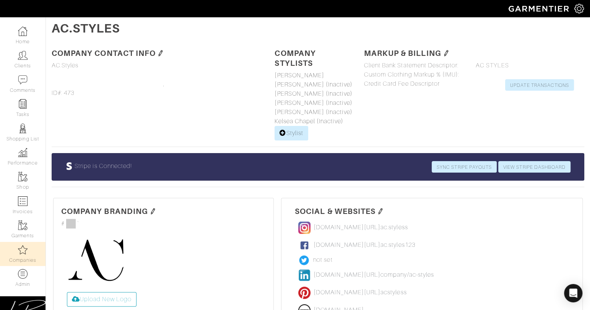
click at [20, 246] on img at bounding box center [23, 250] width 10 height 10
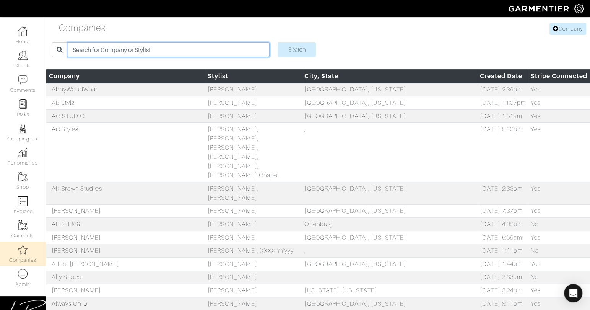
click at [110, 50] on input "search" at bounding box center [169, 49] width 202 height 15
type input "[PERSON_NAME]"
click at [277, 42] on input "Search" at bounding box center [296, 49] width 38 height 15
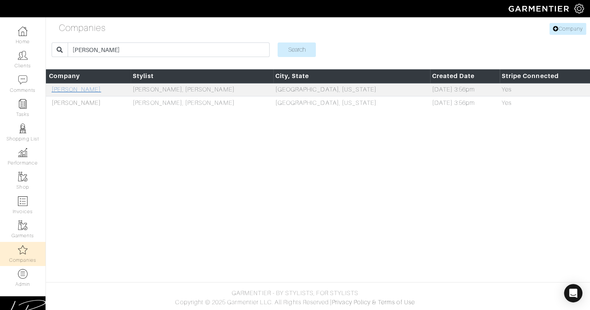
click at [93, 91] on link "[PERSON_NAME]" at bounding box center [77, 89] width 50 height 7
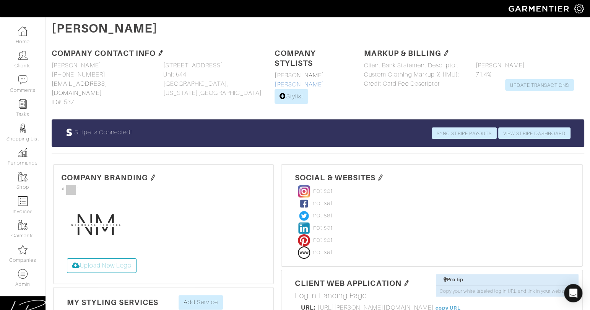
click at [289, 86] on link "[PERSON_NAME]" at bounding box center [299, 84] width 50 height 7
select select
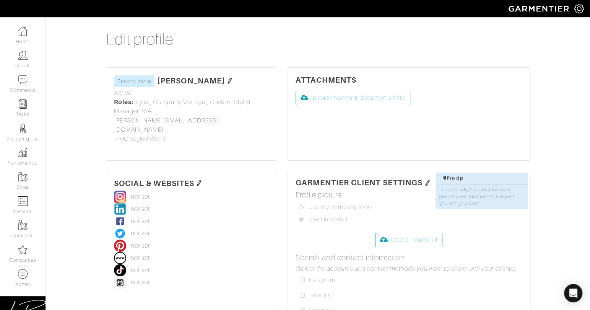
click at [227, 78] on img at bounding box center [230, 81] width 6 height 6
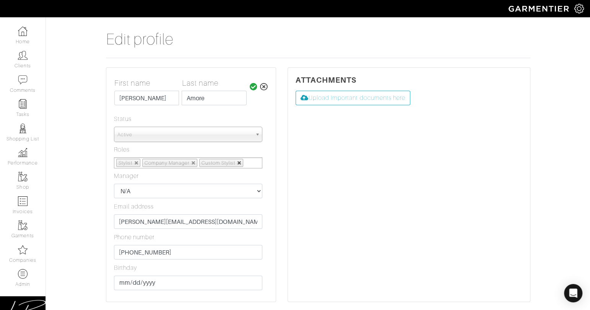
click at [240, 162] on link at bounding box center [239, 163] width 5 height 5
drag, startPoint x: 193, startPoint y: 163, endPoint x: 189, endPoint y: 163, distance: 4.6
click at [193, 163] on link at bounding box center [193, 163] width 5 height 5
click at [138, 162] on link at bounding box center [136, 163] width 5 height 5
select select
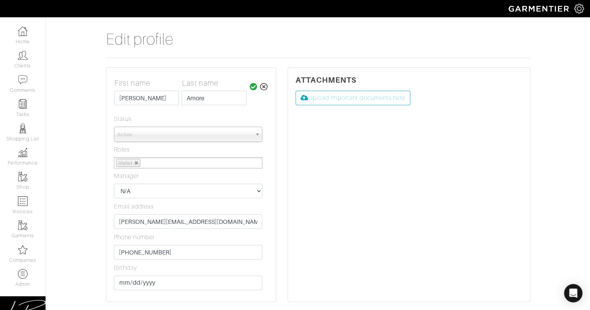
type input "Select Some Options"
click at [139, 162] on input "text" at bounding box center [144, 163] width 56 height 10
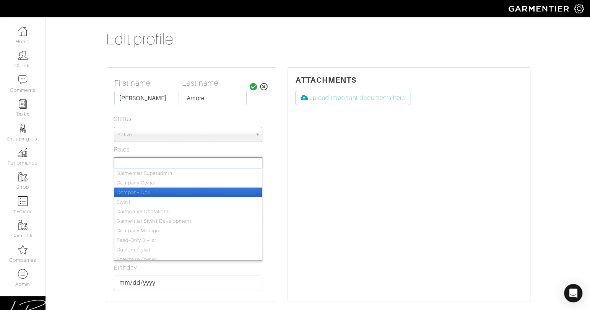
scroll to position [42, 0]
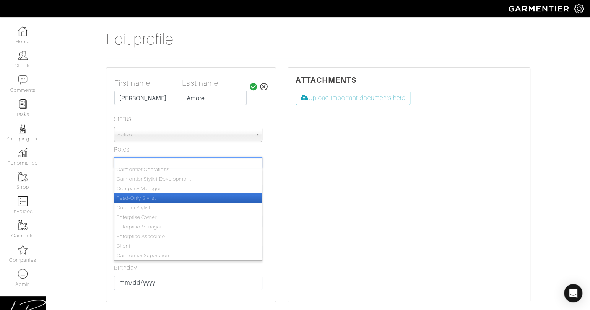
click at [155, 196] on li "Read-Only Stylist" at bounding box center [188, 198] width 148 height 10
select select "read_only_stylist"
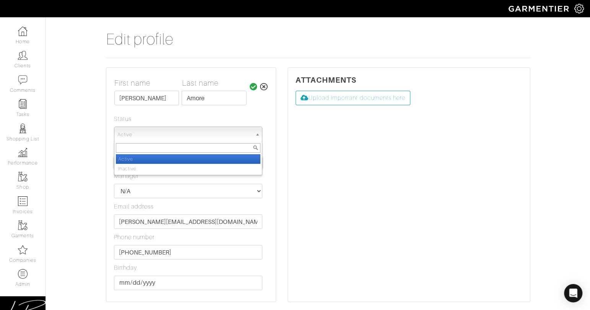
click at [214, 131] on span "Active" at bounding box center [184, 134] width 135 height 15
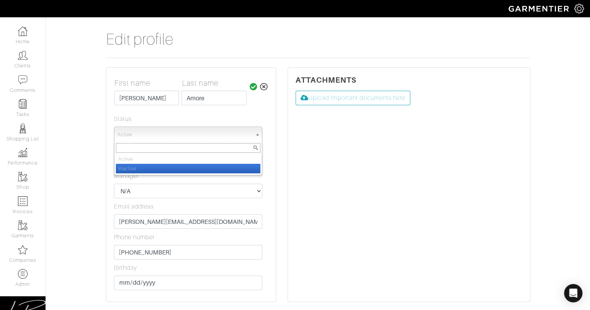
click at [195, 166] on li "Inactive" at bounding box center [188, 169] width 144 height 10
select select "Inactive"
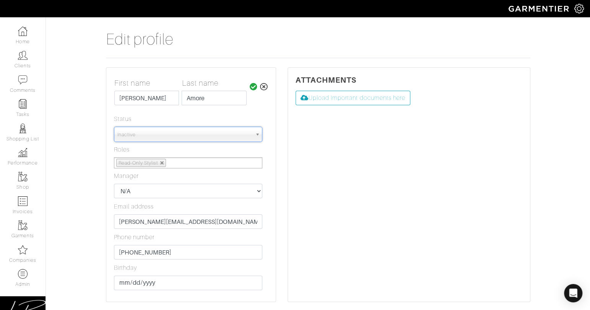
click at [251, 87] on icon at bounding box center [254, 87] width 8 height 8
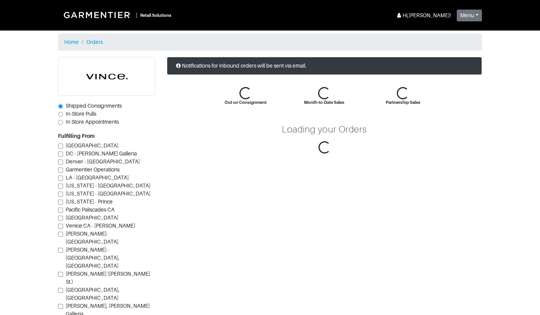
scroll to position [82, 0]
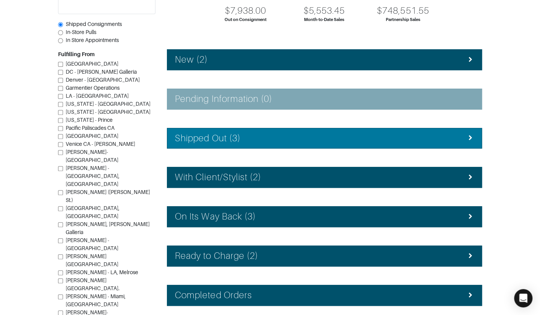
drag, startPoint x: 263, startPoint y: 135, endPoint x: 257, endPoint y: 135, distance: 6.2
click at [263, 135] on div "Shipped Out (3)" at bounding box center [324, 138] width 299 height 11
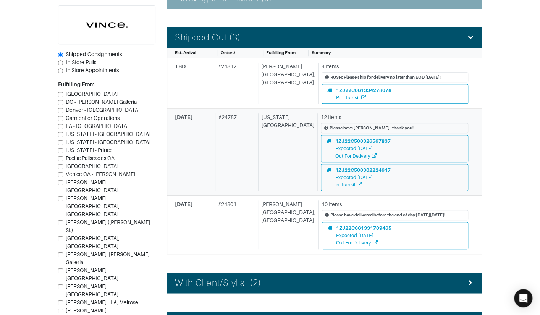
scroll to position [183, 0]
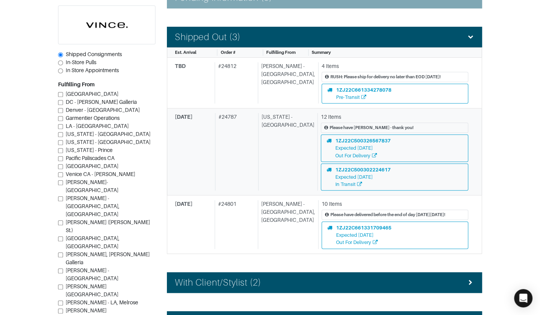
click at [222, 130] on div "# 24787" at bounding box center [235, 152] width 41 height 78
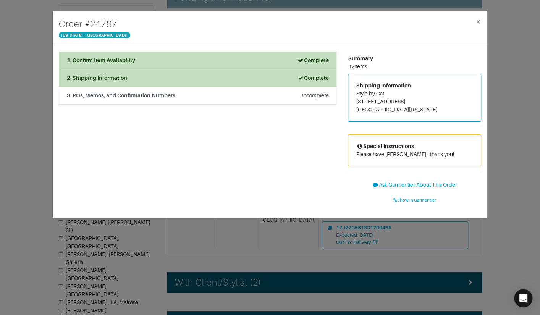
click at [28, 59] on div "Order # 24787 [US_STATE] - [GEOGRAPHIC_DATA] × 1. Confirm Item Availability Com…" at bounding box center [270, 157] width 540 height 315
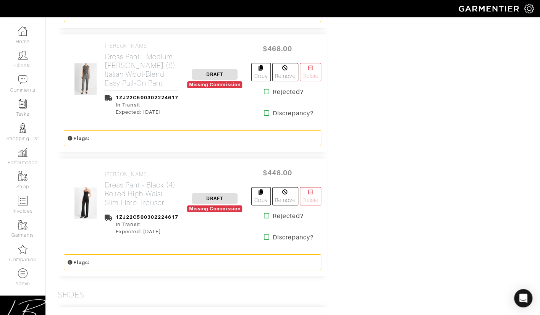
scroll to position [1345, 0]
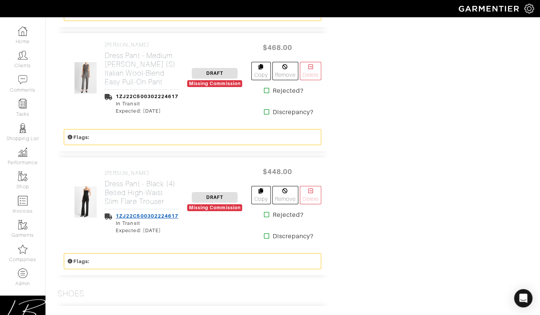
click at [152, 214] on link "1ZJ22C500302224617" at bounding box center [147, 216] width 63 height 6
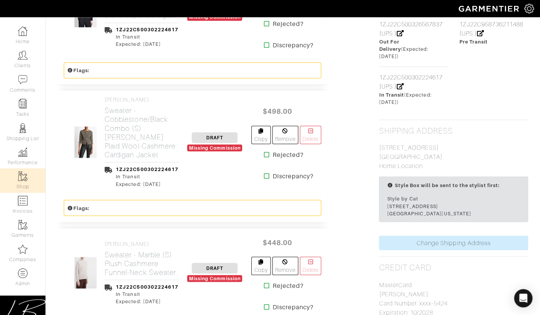
scroll to position [618, 0]
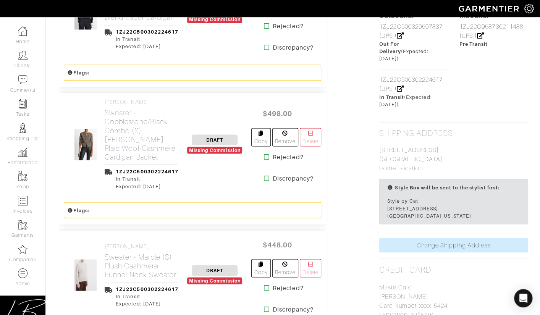
drag, startPoint x: 452, startPoint y: 147, endPoint x: 379, endPoint y: 144, distance: 72.7
click at [379, 145] on p "323 Bellevue Ave Haddonfield, NJ 08033 Home Location" at bounding box center [453, 159] width 149 height 28
copy p "323 Bellevue Ave Haddonfield, NJ 08033"
drag, startPoint x: 375, startPoint y: 140, endPoint x: 458, endPoint y: 150, distance: 83.5
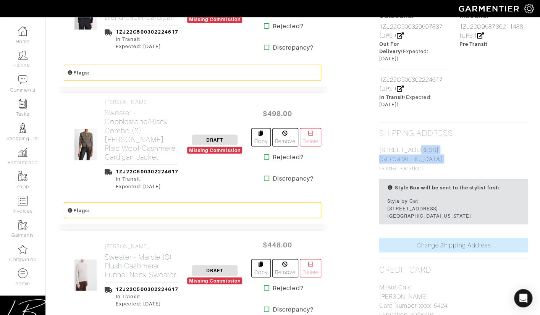
copy p "323 Bellevue Ave Haddonfield, NJ 08033"
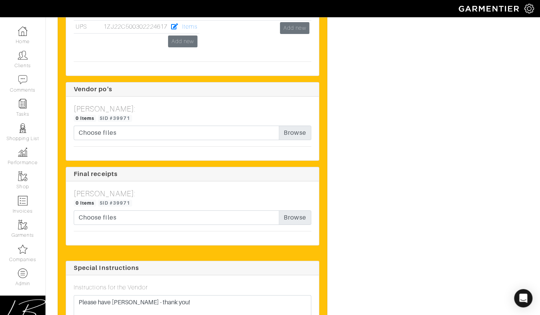
scroll to position [2951, 0]
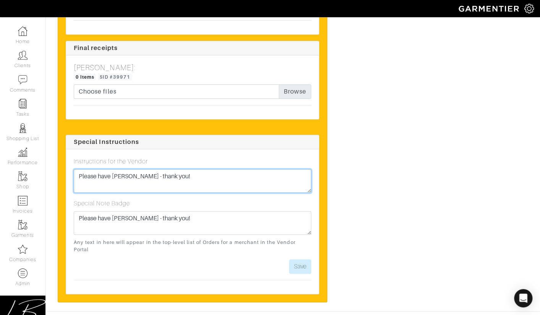
click at [199, 169] on textarea "Please have Steven fulfll - thank you!" at bounding box center [193, 181] width 238 height 24
click at [78, 169] on textarea "Please have Steven fulfll - thank you!" at bounding box center [193, 181] width 238 height 24
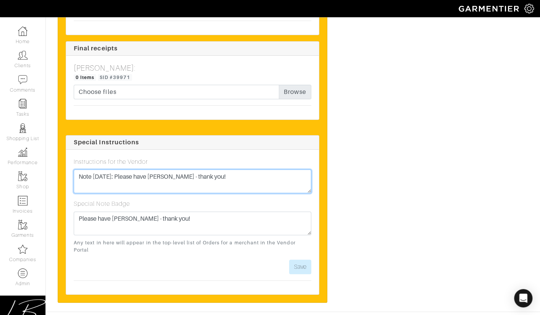
type textarea "Note 10/6/25: Please have Steven fulfll - thank you!"
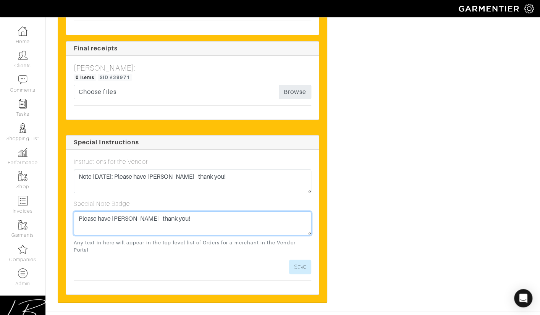
paste textarea "Note 10/6/25:"
type textarea "Note 10/6/25: Please have Steven fulfll - thank you!"
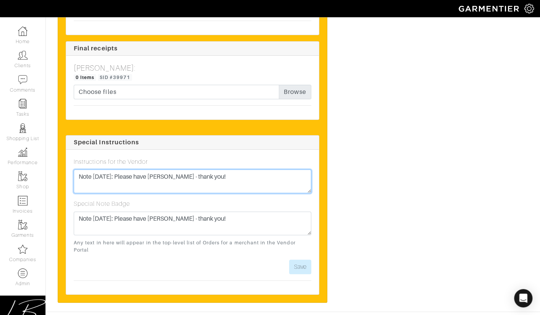
click at [81, 170] on textarea "Note 10/6/25: Please have Steven fulfll - thank you!" at bounding box center [193, 182] width 238 height 24
click at [79, 170] on textarea "Note 10/6/25: Please have Steven fulfll - thank you!" at bounding box center [193, 182] width 238 height 24
paste textarea "323 Bellevue Ave Haddonfield, NJ 08033 ?"
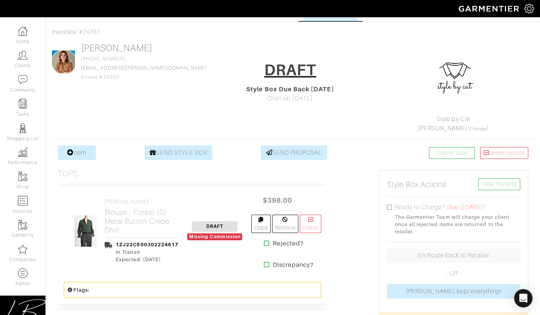
scroll to position [0, 0]
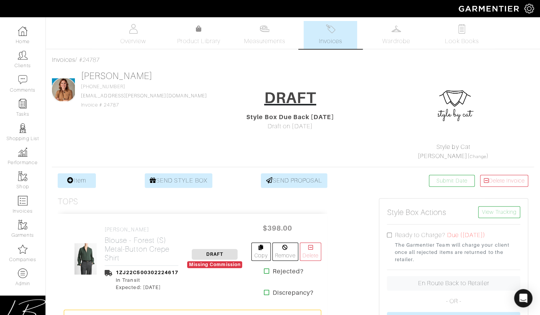
drag, startPoint x: 175, startPoint y: 73, endPoint x: 80, endPoint y: 74, distance: 94.8
click at [80, 74] on div "Alexandra Decknick 609-405-0709 alexandra.e.hart@gmail.com Invoice # 24787 DRAF…" at bounding box center [293, 116] width 482 height 90
copy link "Alexandra Decknick"
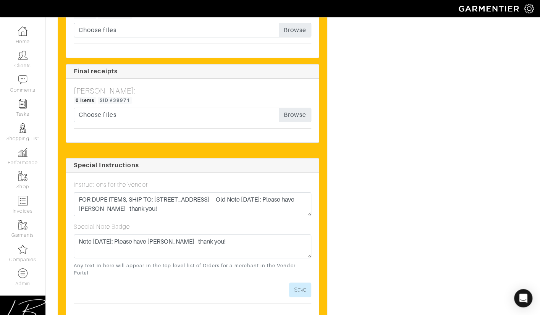
scroll to position [2951, 0]
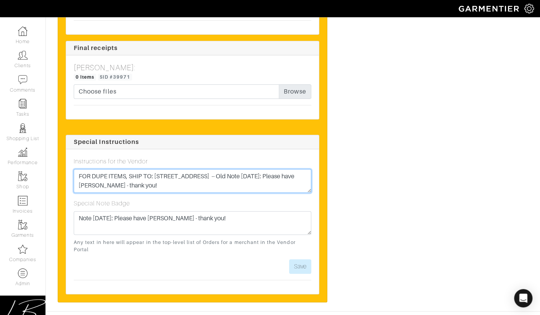
click at [156, 169] on textarea "FOR DUPE ITEMS, SHIP TO: 323 Bellevue Ave Haddonfield, NJ 08033 -- Old Note 10/…" at bounding box center [193, 181] width 238 height 24
paste textarea "Alexandra Decknick"
click at [78, 169] on textarea "FOR DUPE ITEMS, SHIP TO: Alexandra Decknick, 323 Bellevue Ave Haddonfield, NJ 0…" at bounding box center [193, 181] width 238 height 24
type textarea "FOR DUPE ITEMS, SHIP TO: Alexandra Decknick, 323 Bellevue Ave, Haddonfield, NJ …"
click at [92, 169] on textarea "FOR DUPE ITEMS, SHIP TO: Alexandra Decknick, 323 Bellevue Ave, Haddonfield, NJ …" at bounding box center [193, 181] width 238 height 24
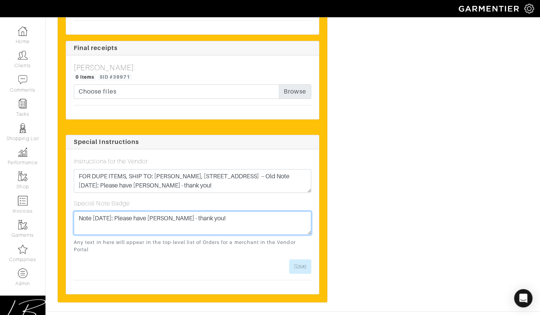
click at [109, 211] on textarea "Note 10/6/25: Please have Steven fulfll - thank you!" at bounding box center [193, 223] width 238 height 24
paste textarea "FOR DUPE ITEMS, SHIP TO: Alexandra Decknick, 323 Bellevue Ave, Haddonfield, NJ …"
type textarea "FOR DUPE ITEMS, SHIP TO: Alexandra Decknick, 323 Bellevue Ave, Haddonfield, NJ …"
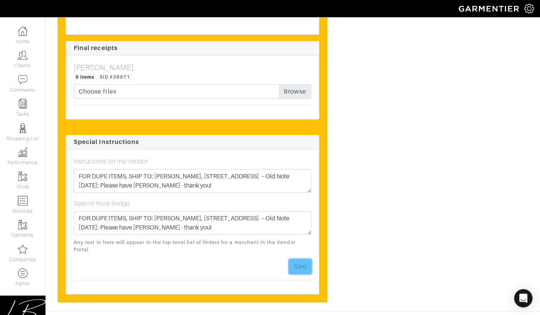
click at [297, 259] on button "Save" at bounding box center [300, 266] width 22 height 15
drag, startPoint x: 301, startPoint y: 245, endPoint x: 277, endPoint y: 225, distance: 31.0
click at [301, 259] on button "Save" at bounding box center [300, 266] width 22 height 15
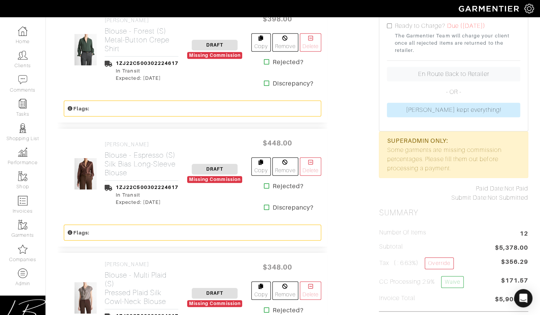
scroll to position [0, 0]
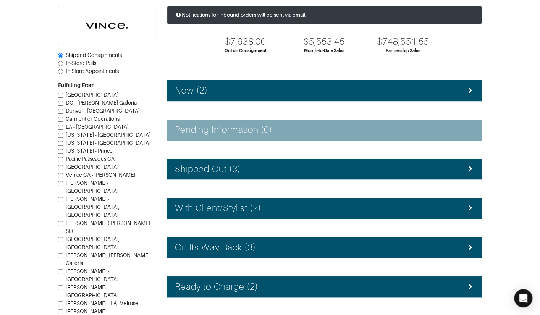
scroll to position [49, 0]
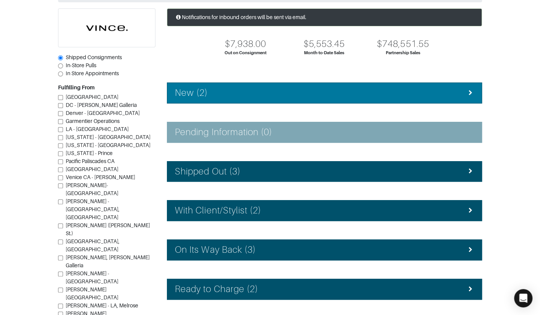
click at [205, 89] on h4 "New (2)" at bounding box center [191, 93] width 33 height 11
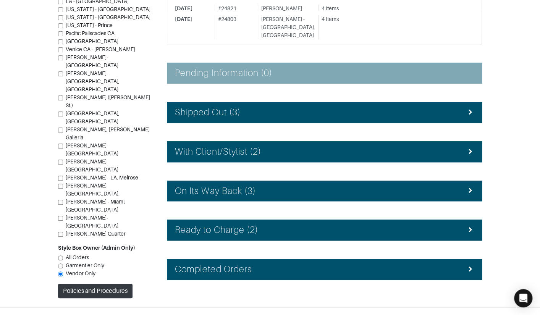
scroll to position [191, 0]
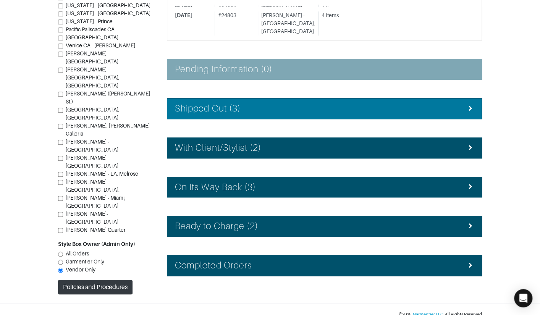
click at [204, 103] on h4 "Shipped Out (3)" at bounding box center [208, 108] width 66 height 11
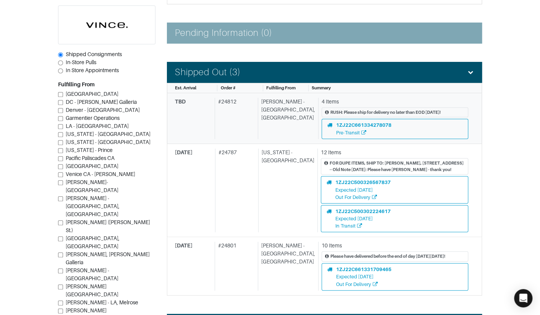
scroll to position [229, 0]
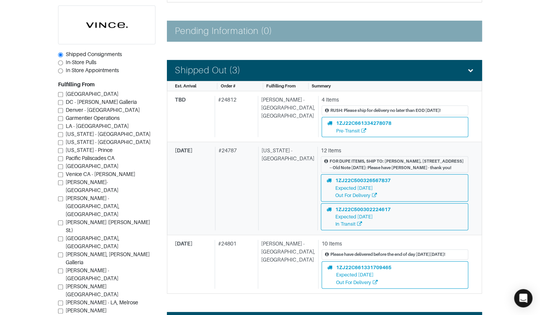
click at [215, 148] on div "[DATE] # 24787 [US_STATE] - [GEOGRAPHIC_DATA] 12 Items FOR DUPE ITEMS, SHIP TO:…" at bounding box center [321, 189] width 293 height 84
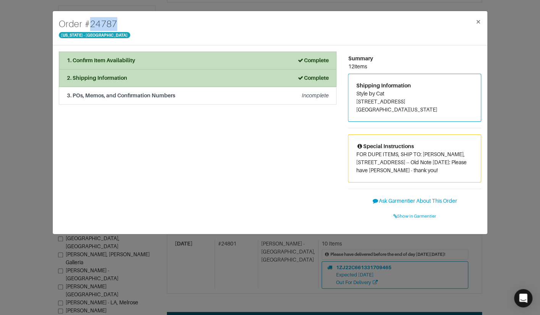
drag, startPoint x: 90, startPoint y: 23, endPoint x: 115, endPoint y: 19, distance: 25.1
click at [116, 23] on h4 "Order # 24787" at bounding box center [94, 24] width 71 height 14
copy h4 "24787"
drag, startPoint x: 423, startPoint y: 153, endPoint x: 456, endPoint y: 160, distance: 33.1
click at [456, 160] on p "FOR DUPE ITEMS, SHIP TO: Alexandra Decknick, 323 Bellevue Ave, Haddonfield, NJ …" at bounding box center [414, 163] width 117 height 24
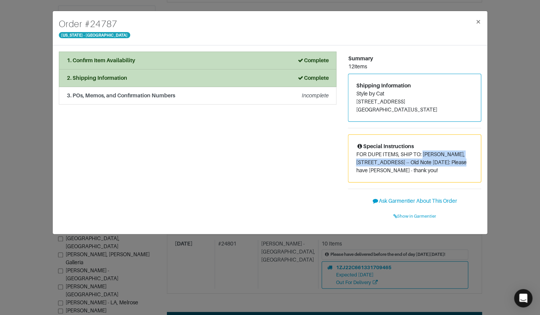
copy p "Alexandra Decknick, 323 Bellevue Ave, Haddonfield, NJ 08033"
drag, startPoint x: 16, startPoint y: 66, endPoint x: 26, endPoint y: 62, distance: 10.8
click at [22, 63] on div "Order # 24787 New York - 5th Avenue × 1. Confirm Item Availability Complete Con…" at bounding box center [270, 157] width 540 height 315
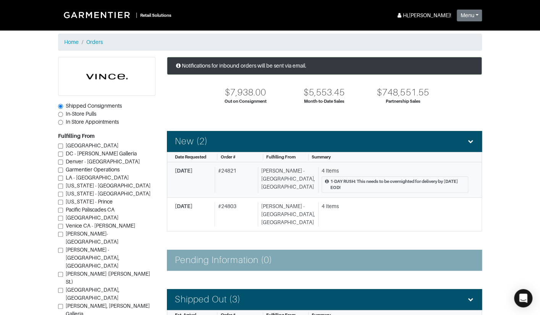
click at [244, 171] on div "# 24821" at bounding box center [235, 180] width 40 height 26
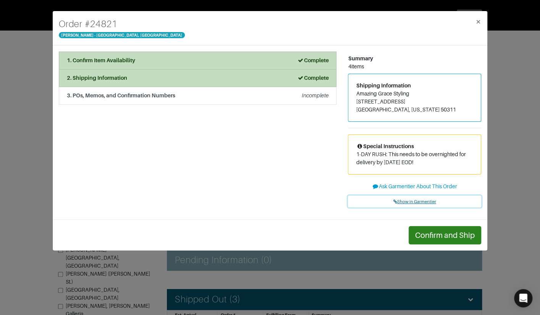
click at [410, 202] on span "Show in Garmentier" at bounding box center [415, 201] width 43 height 5
click at [45, 57] on div "Order # 24821 Vince - Chicago, Oak Street × 1. Confirm Item Availability Comple…" at bounding box center [270, 157] width 540 height 315
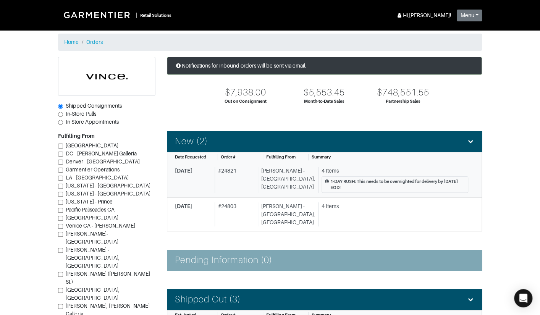
click at [229, 186] on div "# 24821" at bounding box center [235, 180] width 40 height 26
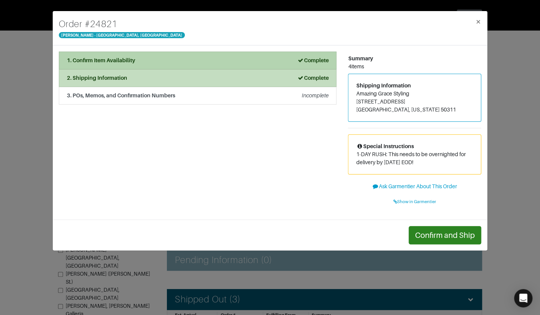
click at [133, 62] on strong "1. Confirm Item Availability" at bounding box center [101, 60] width 68 height 6
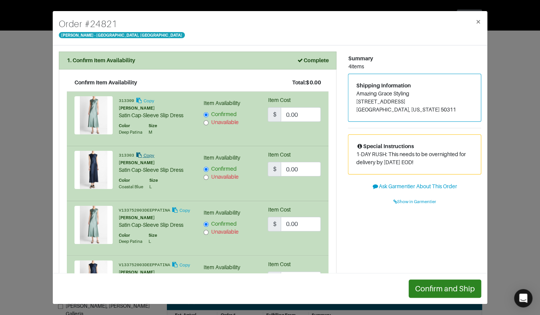
scroll to position [121, 0]
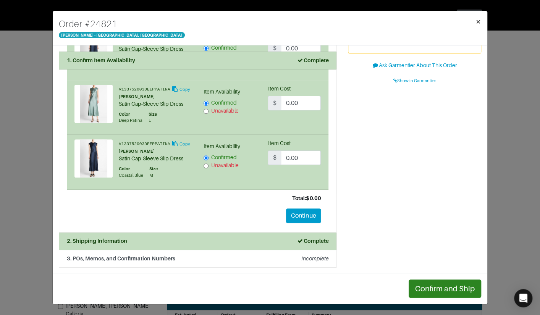
click at [478, 22] on span "×" at bounding box center [479, 21] width 6 height 10
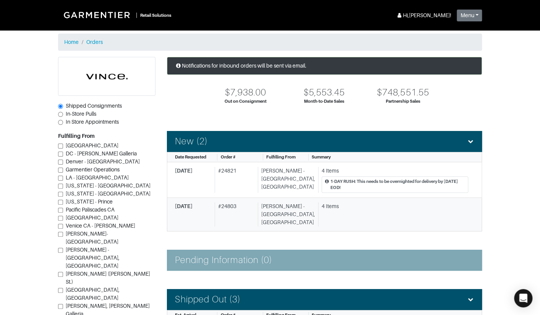
click at [227, 203] on div "# 24803" at bounding box center [235, 215] width 40 height 24
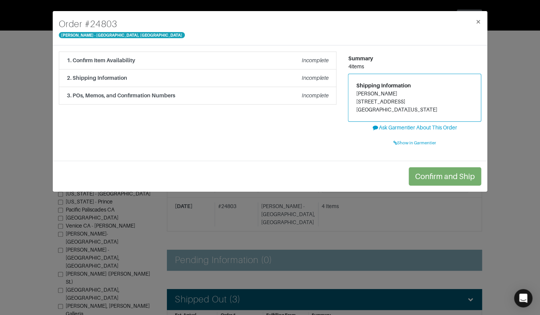
click at [17, 96] on div "Order # 24803 Vince - Chicago, Oak Street × 1. Confirm Item Availability Incomp…" at bounding box center [270, 157] width 540 height 315
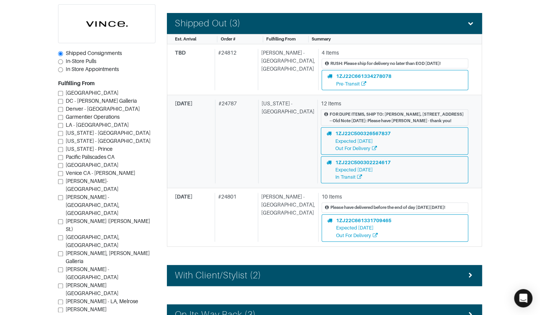
scroll to position [279, 0]
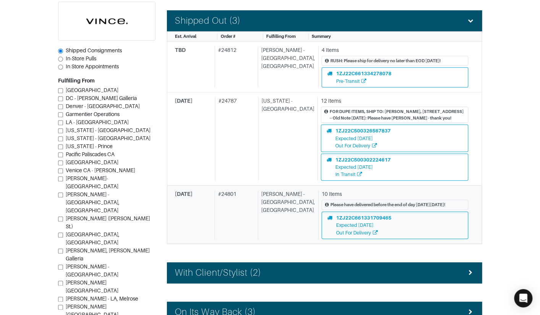
click at [247, 195] on div "# 24801" at bounding box center [235, 214] width 40 height 49
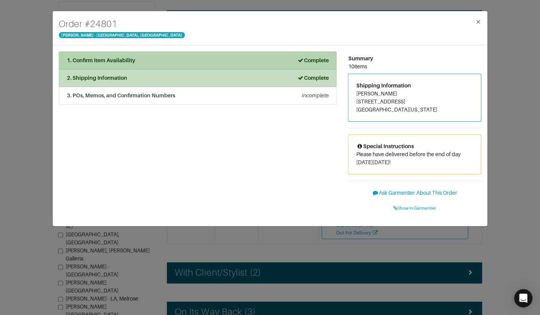
click at [177, 65] on li "1. Confirm Item Availability Complete" at bounding box center [198, 61] width 278 height 18
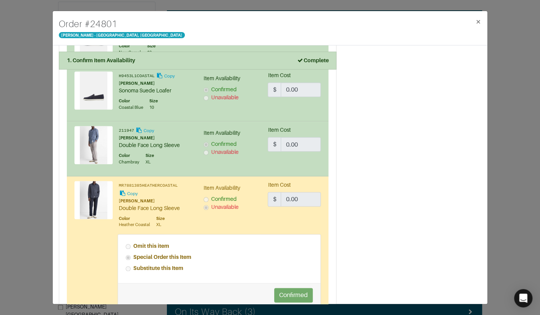
scroll to position [338, 0]
click at [475, 18] on button "×" at bounding box center [479, 21] width 18 height 21
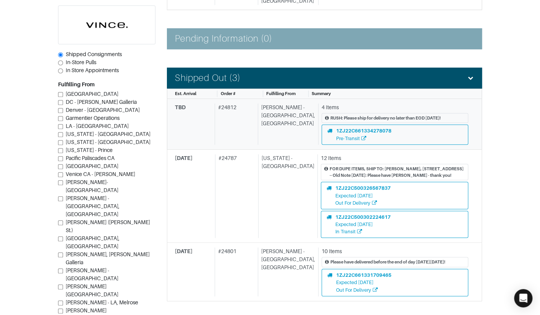
scroll to position [224, 0]
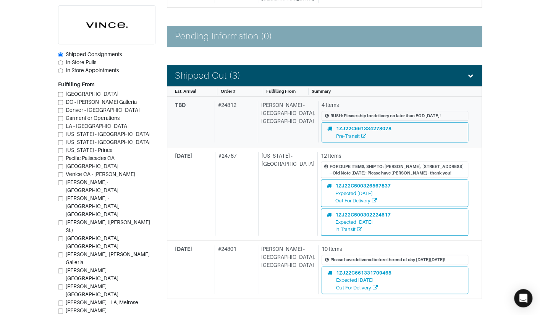
click at [239, 114] on div "# 24812" at bounding box center [235, 121] width 40 height 41
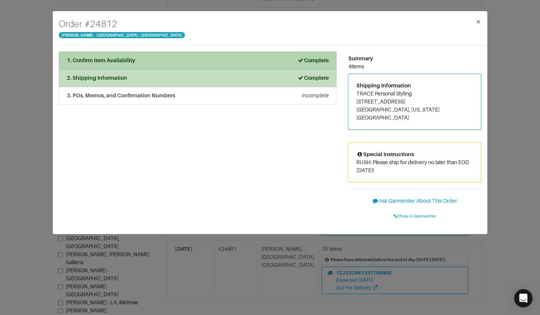
click at [184, 60] on div "1. Confirm Item Availability Complete" at bounding box center [198, 61] width 262 height 8
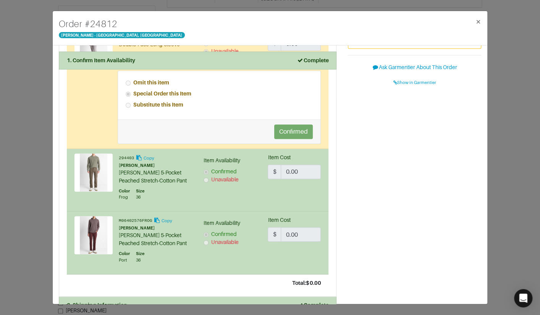
scroll to position [135, 0]
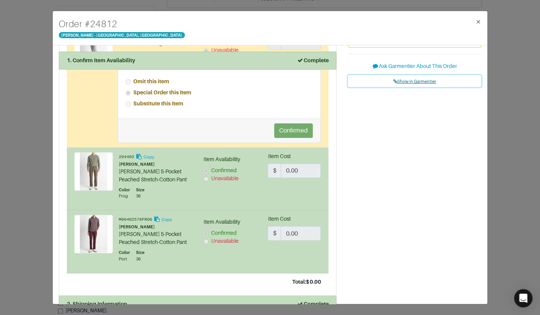
click at [418, 79] on span "Show in Garmentier" at bounding box center [415, 81] width 43 height 5
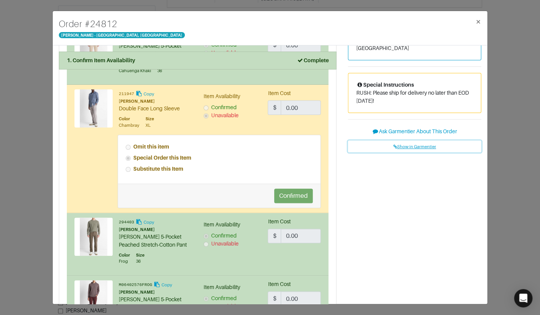
scroll to position [25, 0]
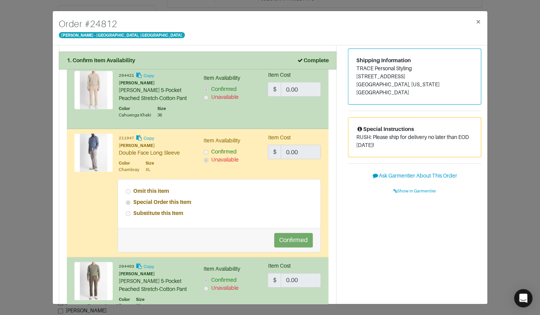
click at [24, 126] on div "Order # 24812 Vince - Chicago, Oak Street × 1. Confirm Item Availability Comple…" at bounding box center [270, 157] width 540 height 315
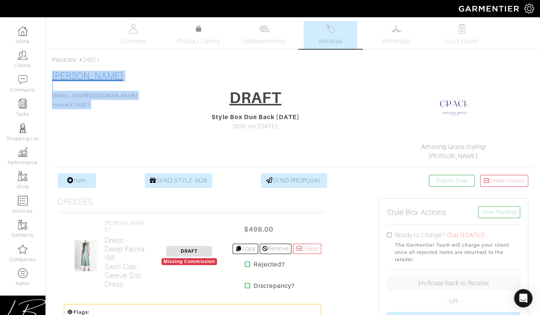
drag, startPoint x: 137, startPoint y: 79, endPoint x: 82, endPoint y: 73, distance: 55.7
drag, startPoint x: 128, startPoint y: 73, endPoint x: 50, endPoint y: 74, distance: 78.0
copy link "[PERSON_NAME]"
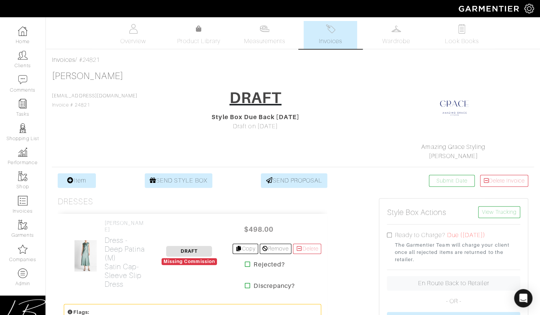
click at [145, 78] on div "[PERSON_NAME] [EMAIL_ADDRESS][DOMAIN_NAME] Invoice # 24821 DRAFT Style Box Due …" at bounding box center [293, 116] width 482 height 90
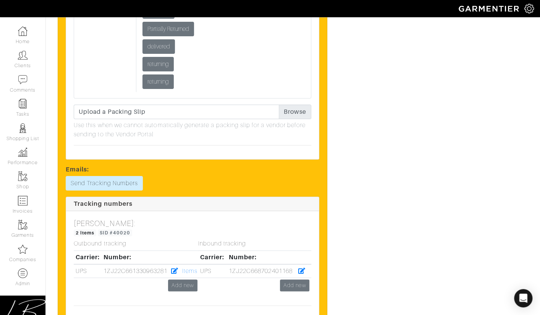
scroll to position [1583, 0]
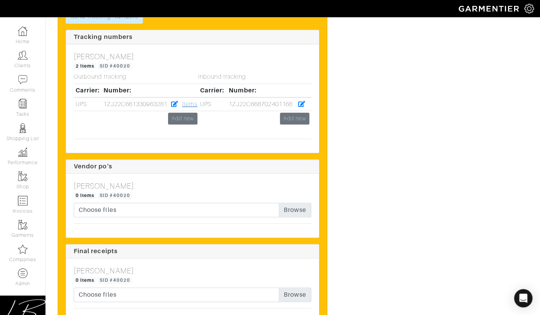
click at [190, 101] on link "Items" at bounding box center [189, 104] width 15 height 7
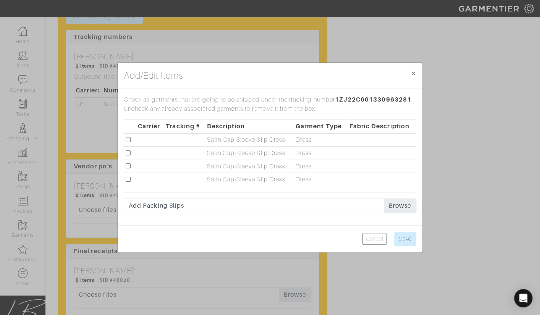
click at [127, 139] on input "checkbox" at bounding box center [128, 139] width 5 height 5
checkbox input "true"
drag, startPoint x: 126, startPoint y: 151, endPoint x: 126, endPoint y: 159, distance: 8.0
click at [126, 151] on input "checkbox" at bounding box center [128, 153] width 5 height 5
checkbox input "true"
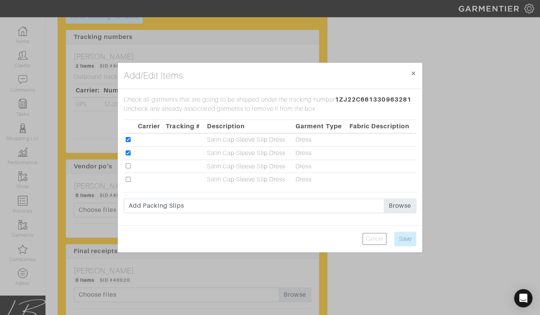
click at [126, 165] on input "checkbox" at bounding box center [128, 166] width 5 height 5
checkbox input "true"
drag, startPoint x: 128, startPoint y: 179, endPoint x: 176, endPoint y: 186, distance: 48.6
click at [128, 179] on input "checkbox" at bounding box center [128, 179] width 5 height 5
checkbox input "true"
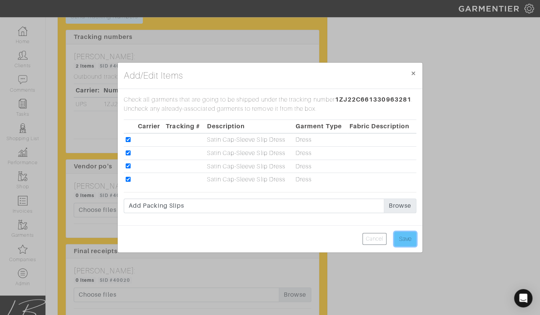
click at [401, 236] on input "Save" at bounding box center [405, 239] width 22 height 15
type input "Save"
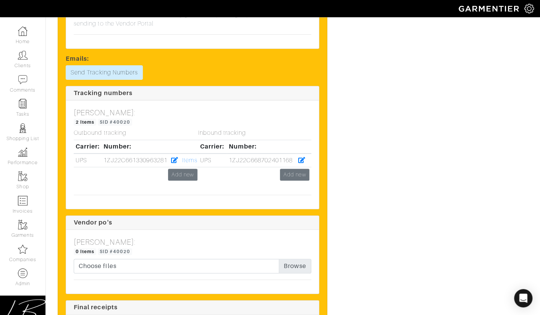
scroll to position [1551, 0]
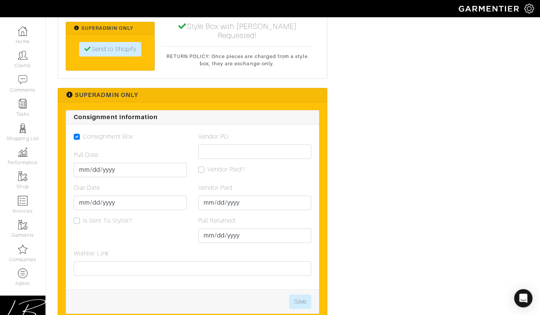
scroll to position [1608, 0]
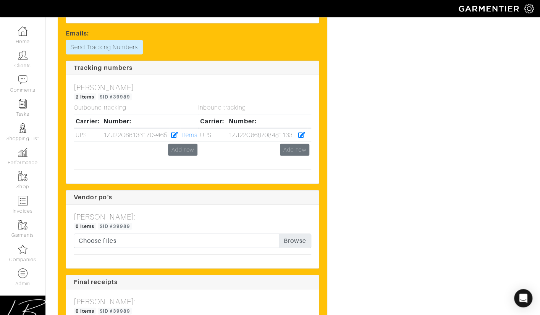
scroll to position [2272, 0]
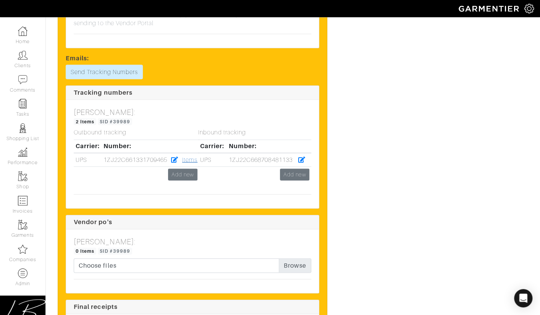
click at [191, 164] on link "Items" at bounding box center [189, 160] width 15 height 7
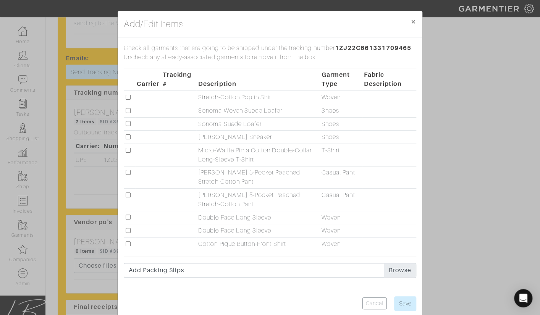
click at [127, 96] on input "checkbox" at bounding box center [128, 97] width 5 height 5
checkbox input "true"
click at [128, 110] on input "checkbox" at bounding box center [128, 110] width 5 height 5
checkbox input "true"
drag, startPoint x: 128, startPoint y: 124, endPoint x: 126, endPoint y: 134, distance: 10.1
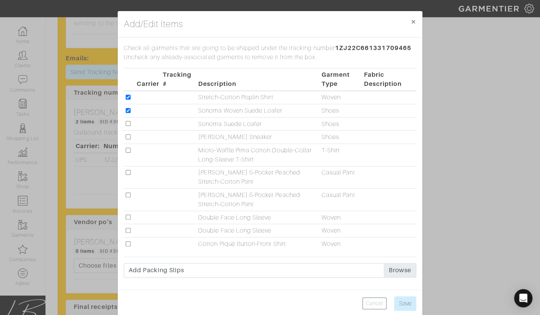
click at [128, 124] on input "checkbox" at bounding box center [128, 123] width 5 height 5
checkbox input "true"
drag, startPoint x: 128, startPoint y: 137, endPoint x: 127, endPoint y: 142, distance: 4.6
click at [128, 137] on input "checkbox" at bounding box center [128, 137] width 5 height 5
checkbox input "true"
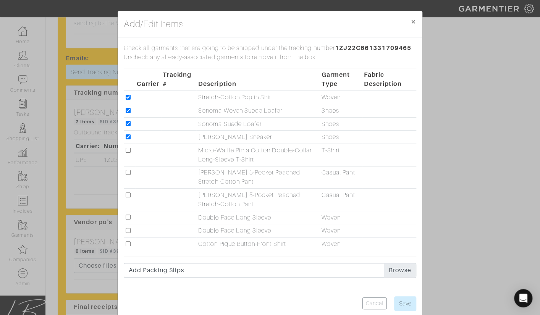
click at [128, 146] on td at bounding box center [129, 155] width 11 height 23
click at [128, 150] on input "checkbox" at bounding box center [128, 150] width 5 height 5
checkbox input "true"
click at [128, 169] on td at bounding box center [129, 177] width 11 height 23
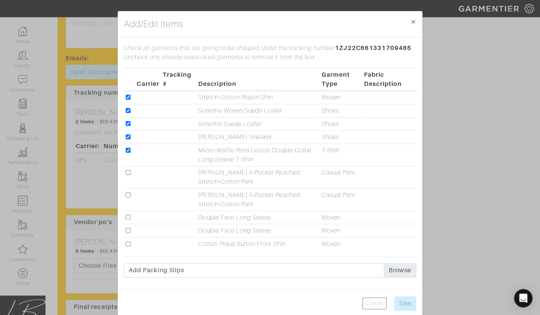
click at [129, 172] on input "checkbox" at bounding box center [128, 172] width 5 height 5
checkbox input "true"
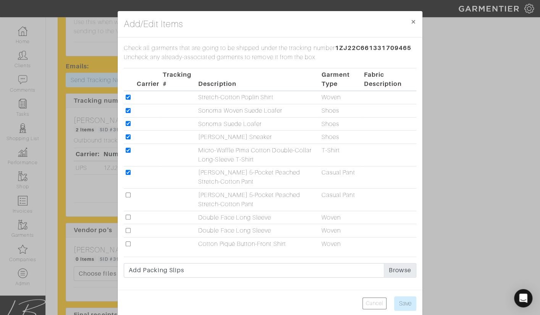
scroll to position [2261, 0]
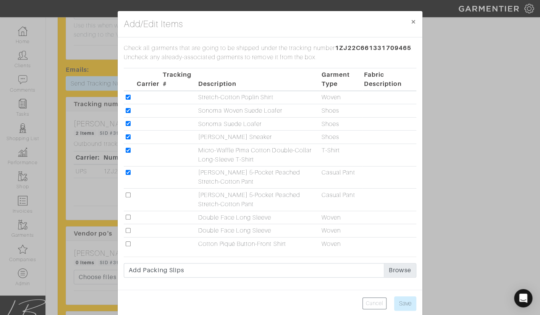
click at [128, 195] on input "checkbox" at bounding box center [128, 195] width 5 height 5
checkbox input "true"
click at [127, 230] on input "checkbox" at bounding box center [128, 230] width 5 height 5
click at [127, 228] on input "checkbox" at bounding box center [128, 230] width 5 height 5
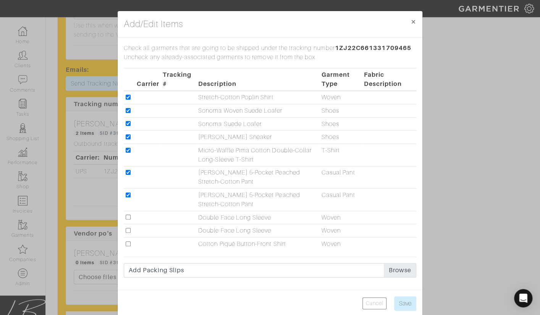
checkbox input "true"
drag, startPoint x: 129, startPoint y: 242, endPoint x: 134, endPoint y: 242, distance: 4.6
click at [129, 242] on input "checkbox" at bounding box center [128, 244] width 5 height 5
checkbox input "true"
click at [409, 300] on input "Save" at bounding box center [405, 304] width 22 height 15
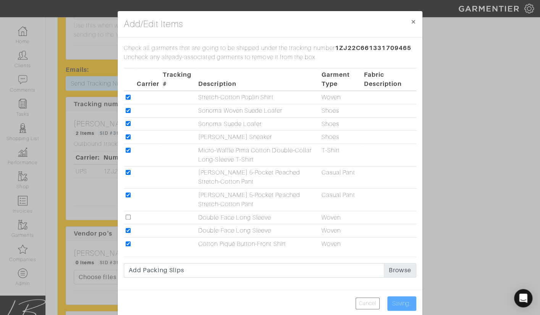
type input "Save"
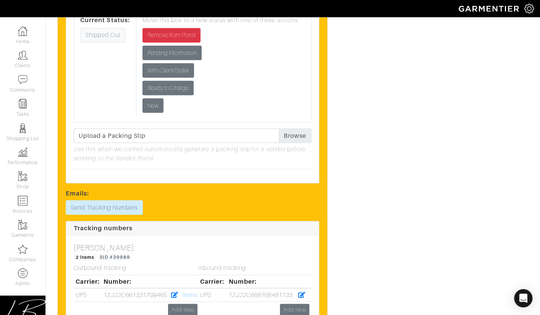
scroll to position [2176, 0]
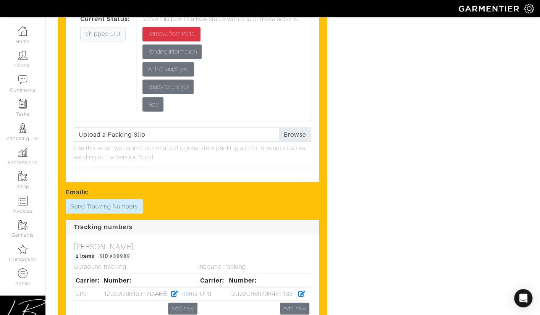
click at [193, 273] on div "Inbound tracking Carrier: Number: UPS 1ZJ22C668708481133 Add new" at bounding box center [255, 292] width 125 height 59
click at [191, 290] on link "Items" at bounding box center [189, 293] width 15 height 7
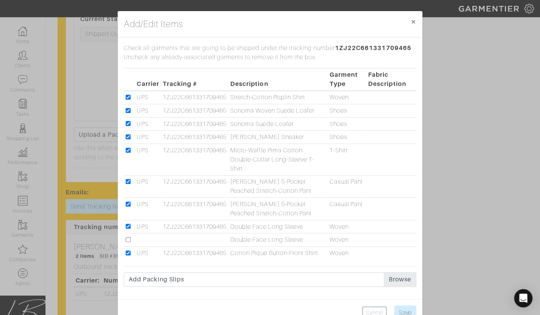
click at [128, 225] on input "checkbox" at bounding box center [128, 226] width 5 height 5
checkbox input "false"
click at [129, 240] on input "checkbox" at bounding box center [128, 239] width 5 height 5
checkbox input "true"
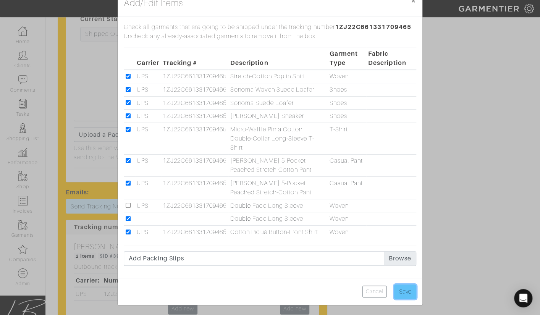
click at [400, 287] on input "Save" at bounding box center [405, 292] width 22 height 15
type input "Save"
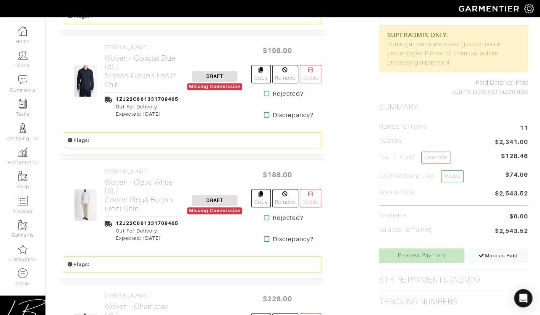
scroll to position [0, 0]
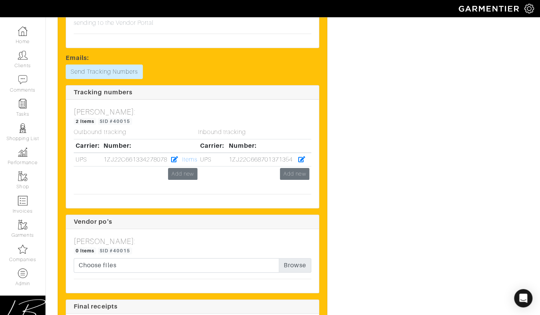
scroll to position [1447, 0]
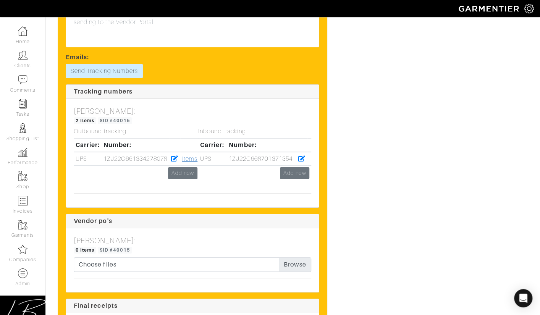
click at [186, 162] on link "Items" at bounding box center [189, 159] width 15 height 7
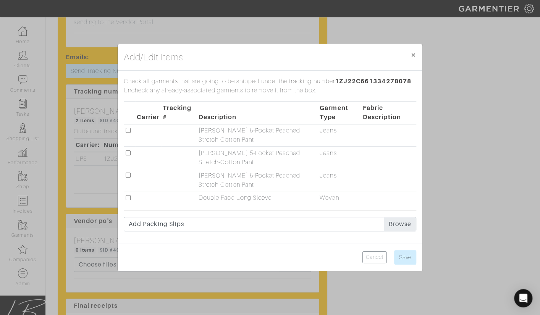
click at [127, 176] on input "checkbox" at bounding box center [128, 175] width 5 height 5
checkbox input "true"
click at [128, 153] on input "checkbox" at bounding box center [128, 153] width 5 height 5
checkbox input "true"
click at [127, 131] on input "checkbox" at bounding box center [128, 130] width 5 height 5
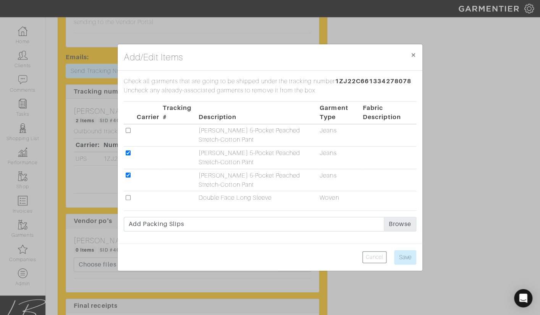
checkbox input "true"
click at [402, 254] on input "Save" at bounding box center [405, 257] width 22 height 15
type input "Save"
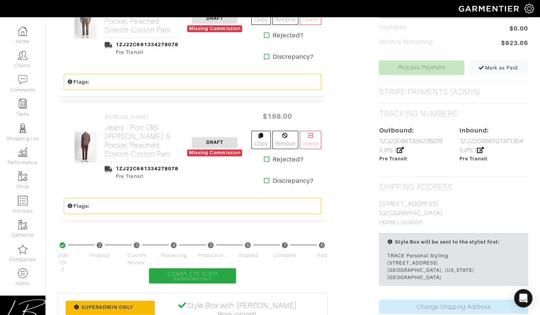
scroll to position [504, 0]
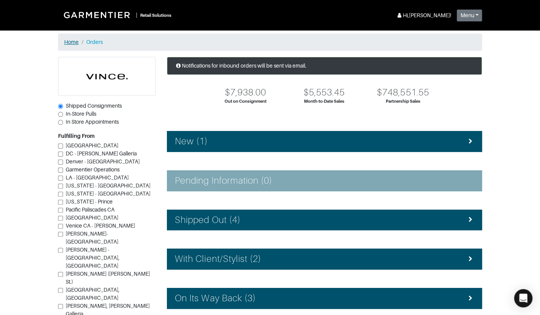
click link "Home"
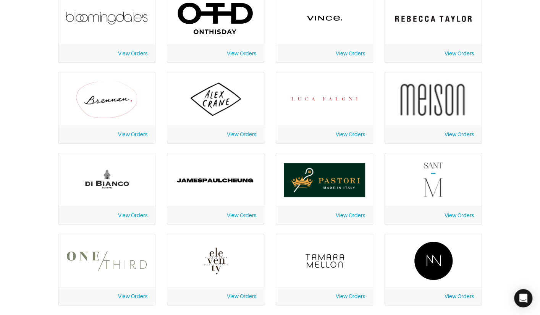
scroll to position [149, 0]
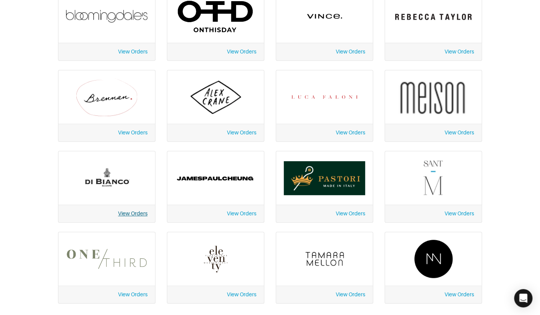
click link "View Orders"
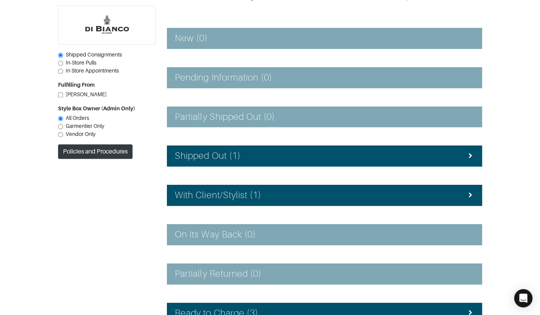
scroll to position [107, 0]
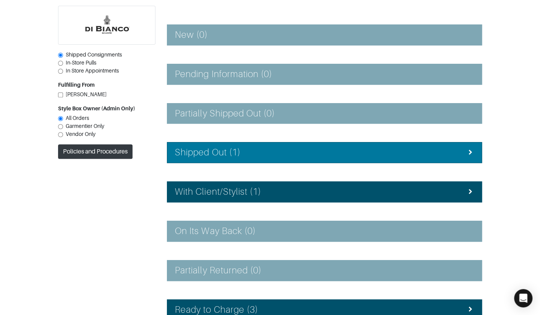
click h4 "Shipped Out (1)"
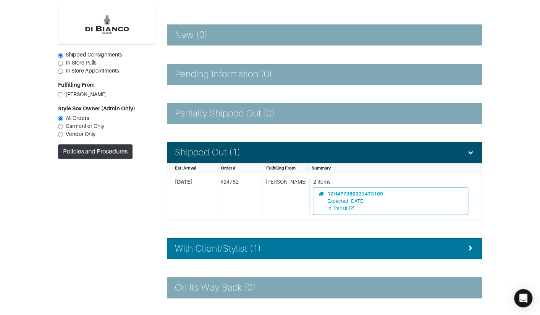
click li "With Client/Stylist (1)"
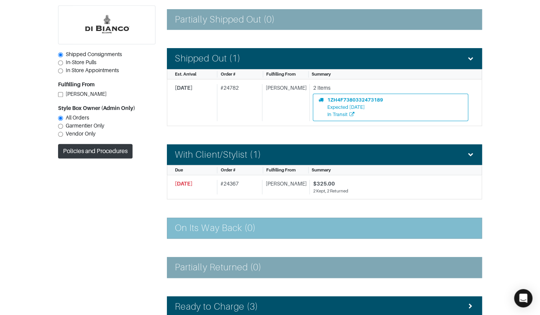
scroll to position [0, 0]
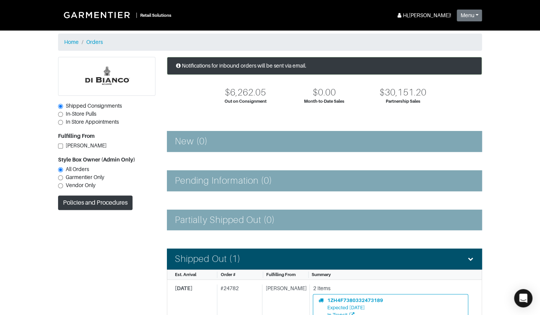
drag, startPoint x: 67, startPoint y: 40, endPoint x: 73, endPoint y: 35, distance: 8.1
click link "Home"
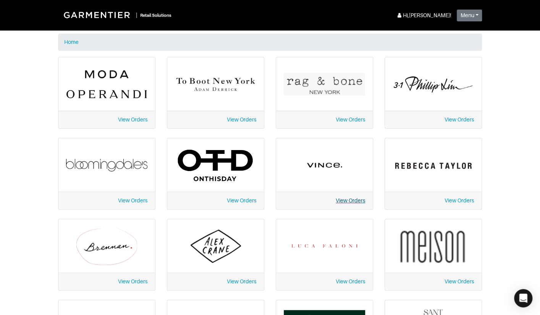
click link "View Orders"
